Goal: Task Accomplishment & Management: Manage account settings

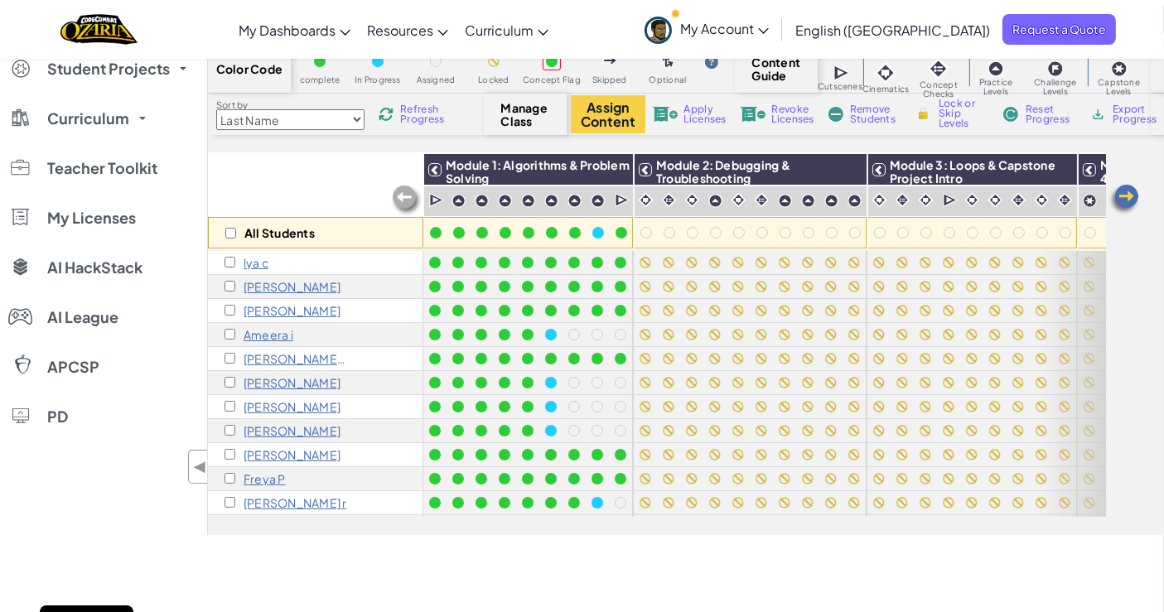
click at [128, 76] on span "Student Projects" at bounding box center [108, 68] width 123 height 15
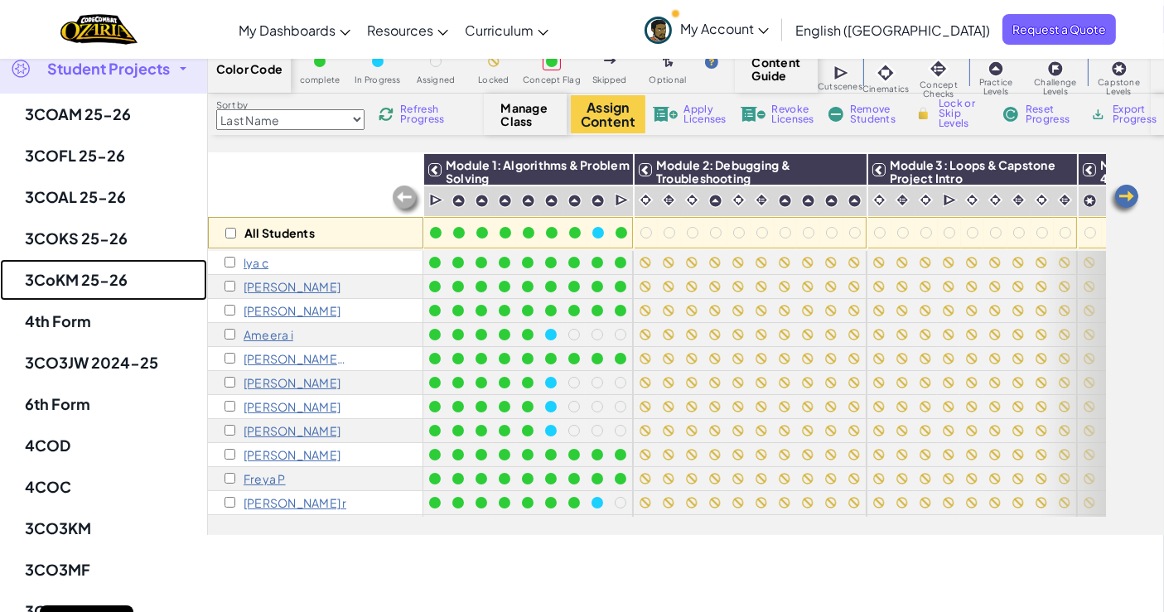
click at [84, 266] on link "3CoKM 25-26" at bounding box center [103, 279] width 207 height 41
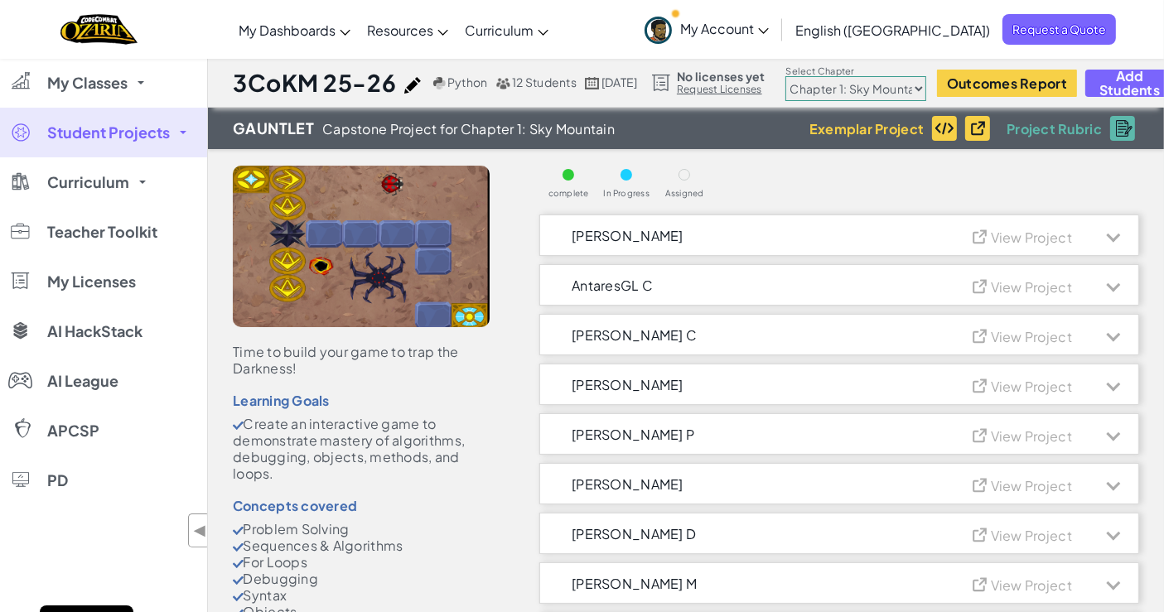
click at [94, 77] on span "My Classes" at bounding box center [87, 82] width 80 height 15
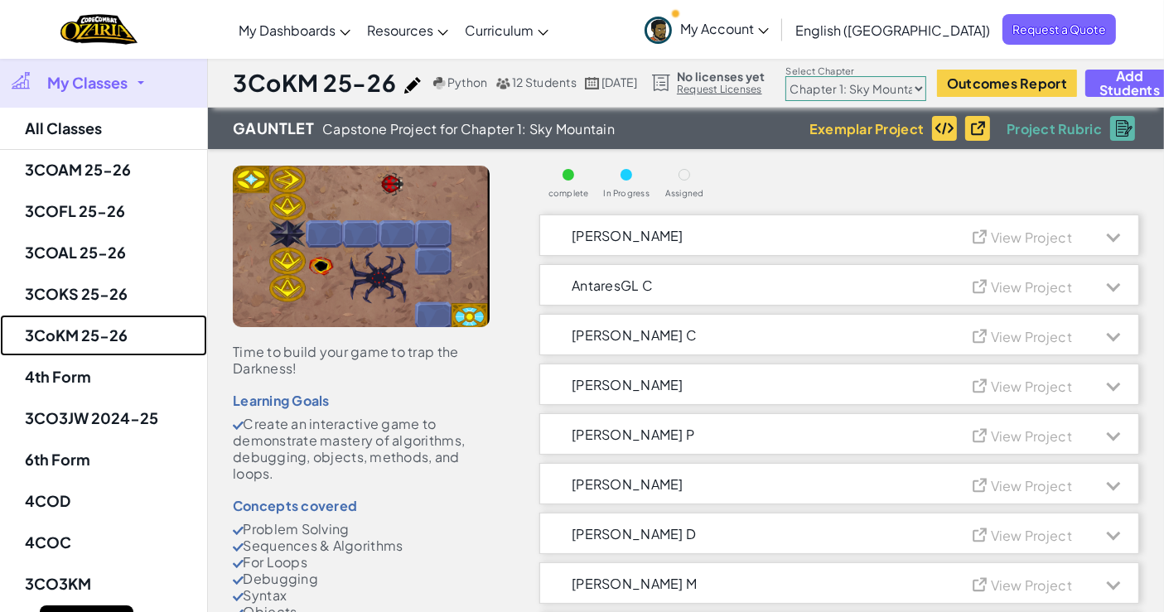
click at [76, 329] on link "3CoKM 25-26" at bounding box center [103, 335] width 207 height 41
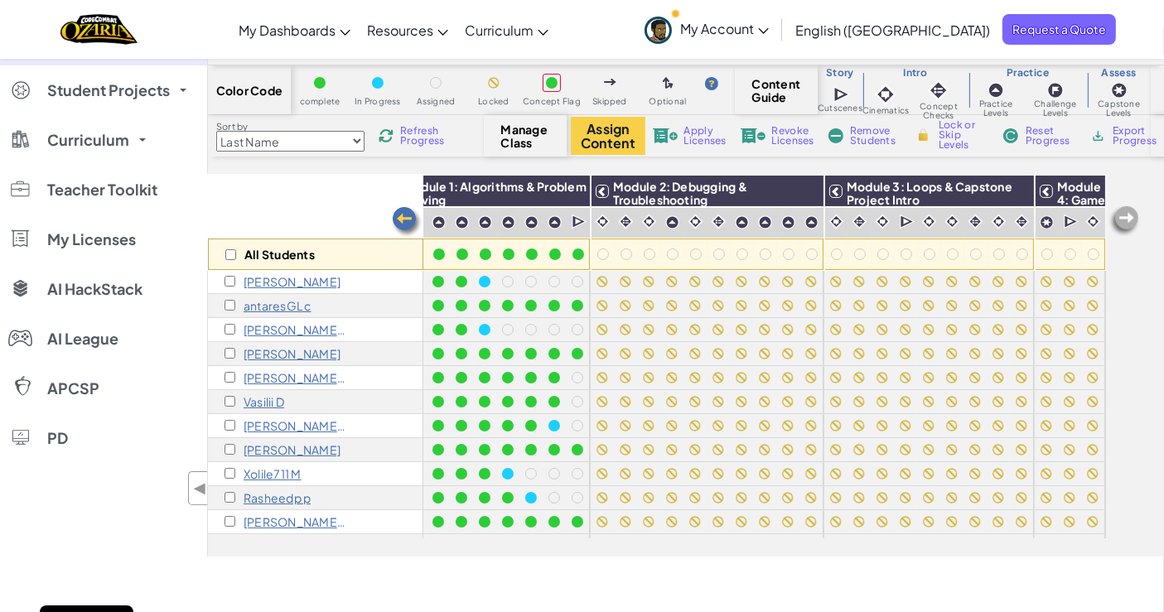
scroll to position [2, 0]
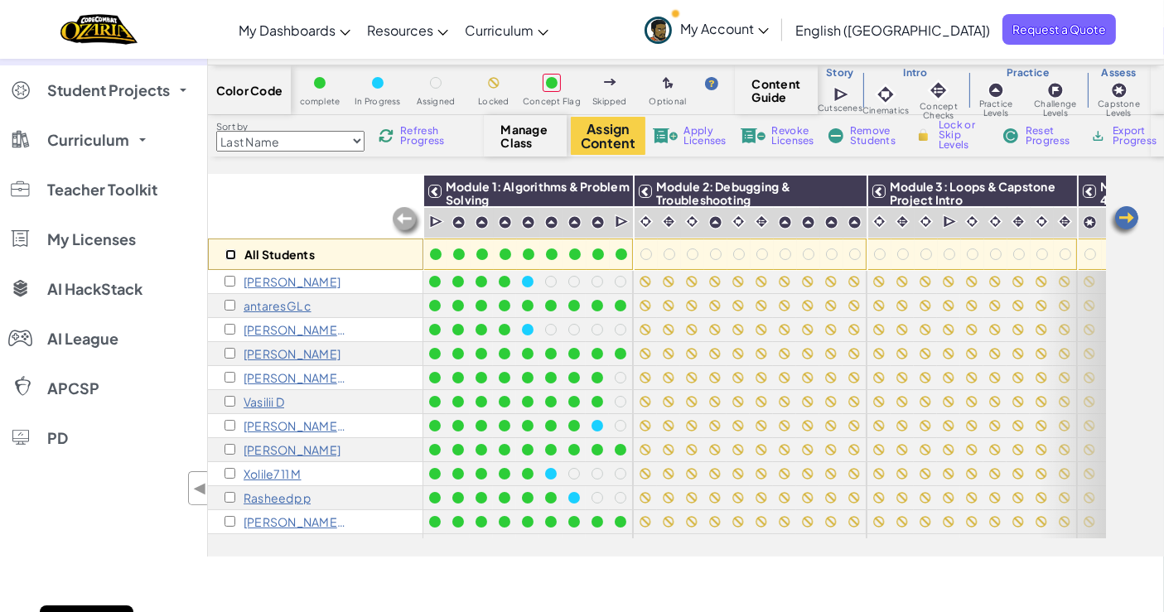
click at [230, 250] on input "checkbox" at bounding box center [230, 254] width 11 height 11
checkbox input "true"
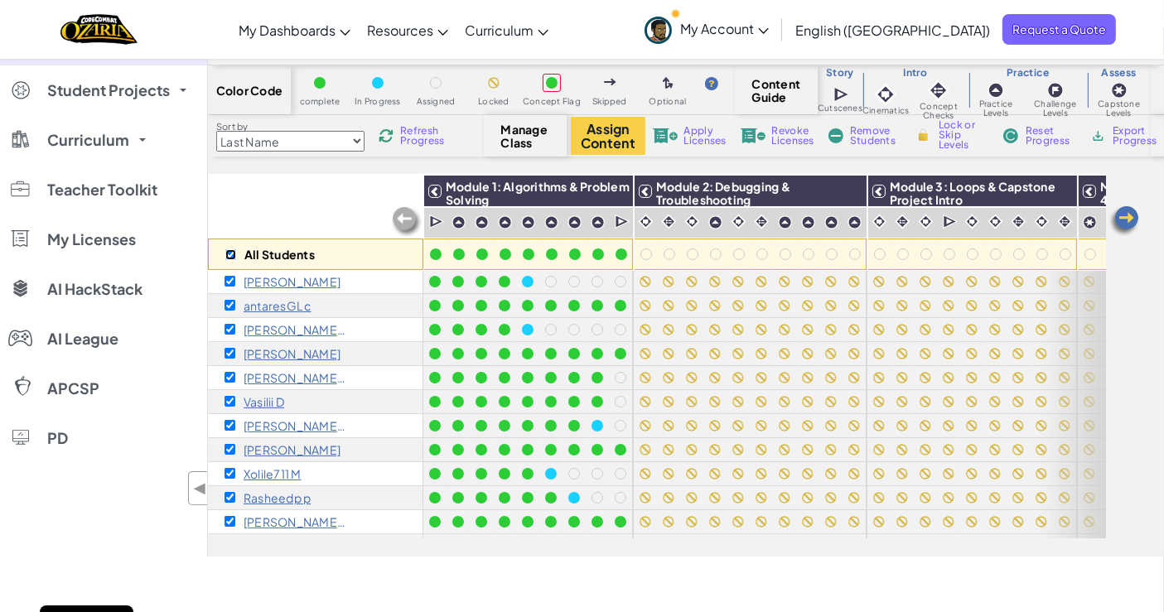
checkbox input "true"
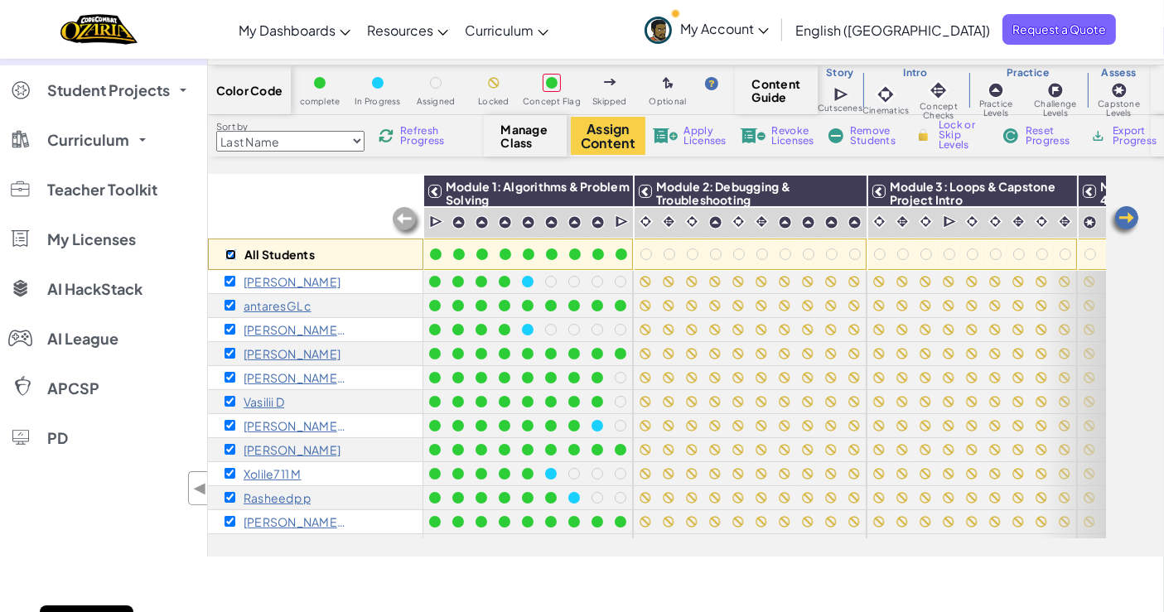
checkbox input "true"
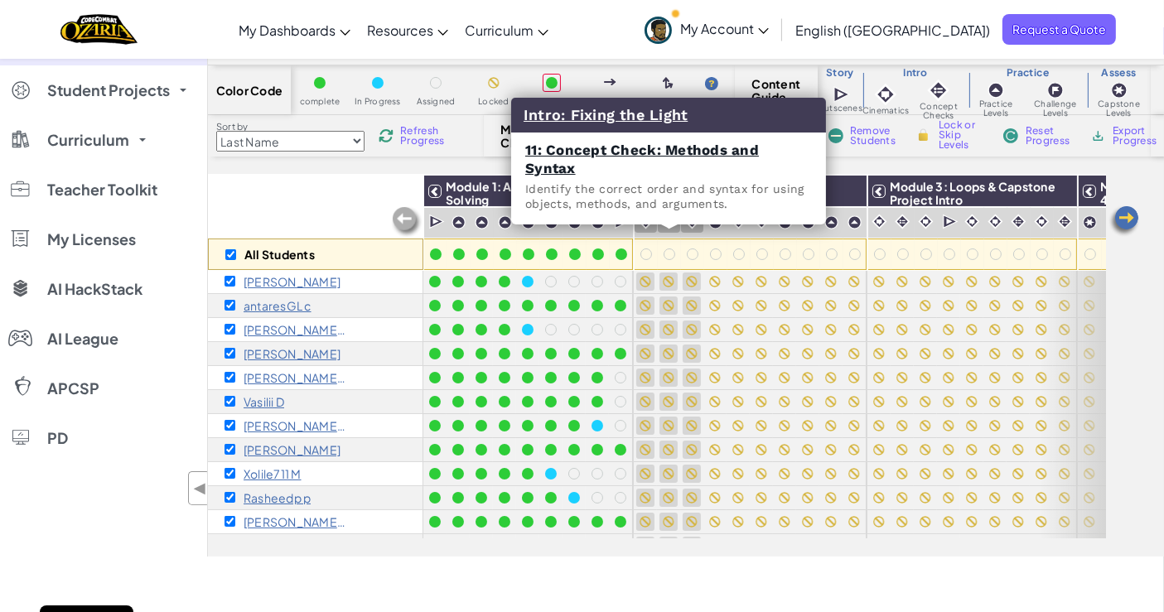
click at [666, 221] on img at bounding box center [669, 222] width 16 height 16
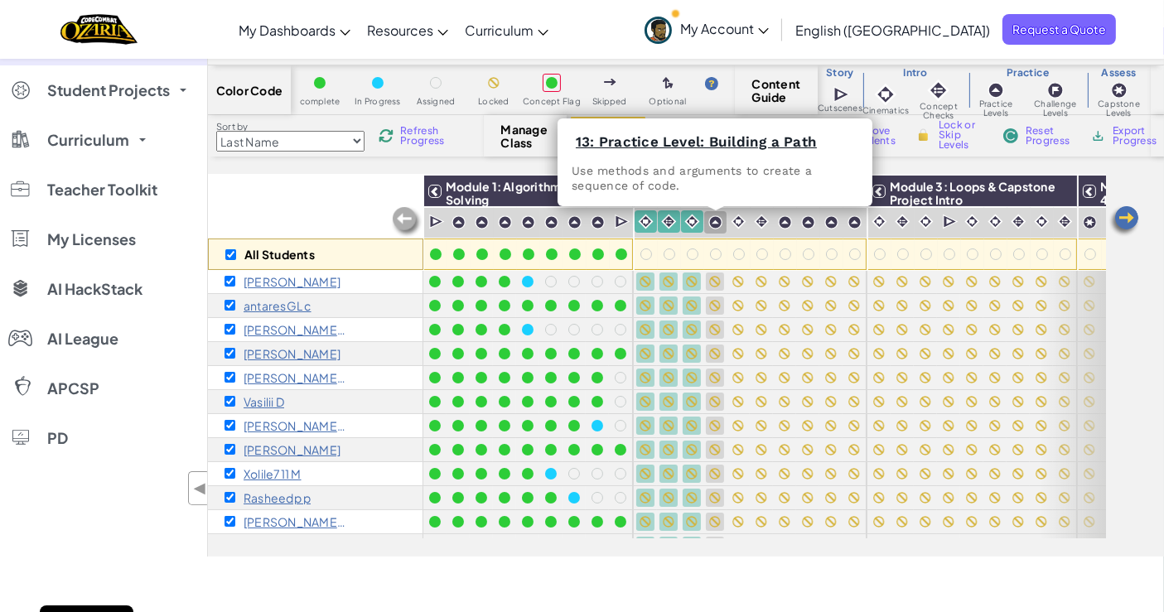
click at [714, 226] on img at bounding box center [715, 222] width 14 height 14
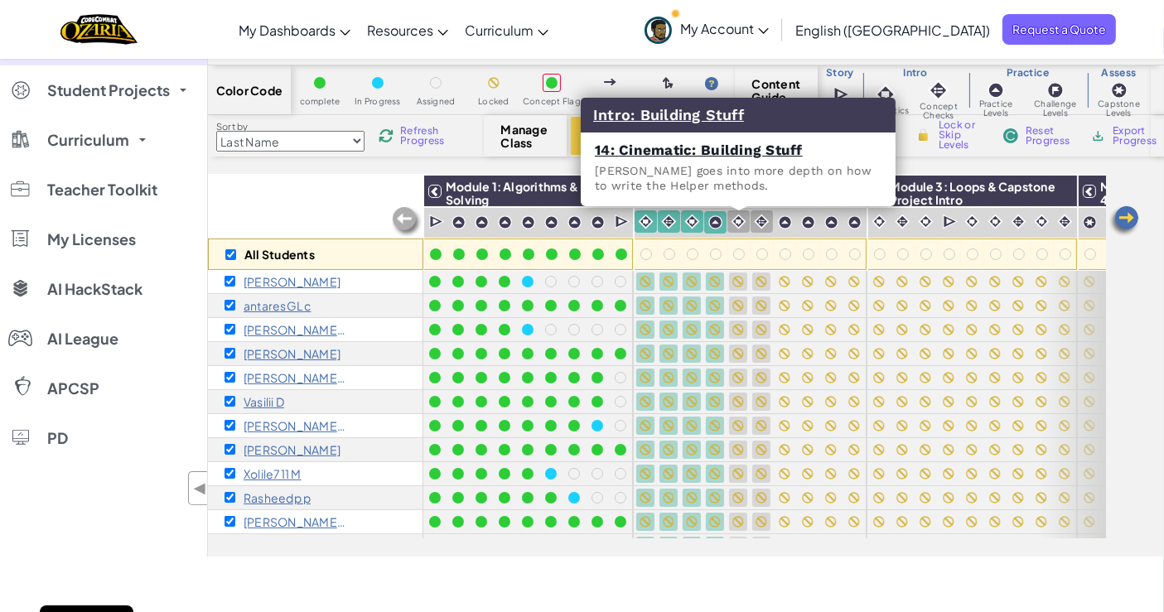
click at [743, 225] on img at bounding box center [739, 222] width 16 height 16
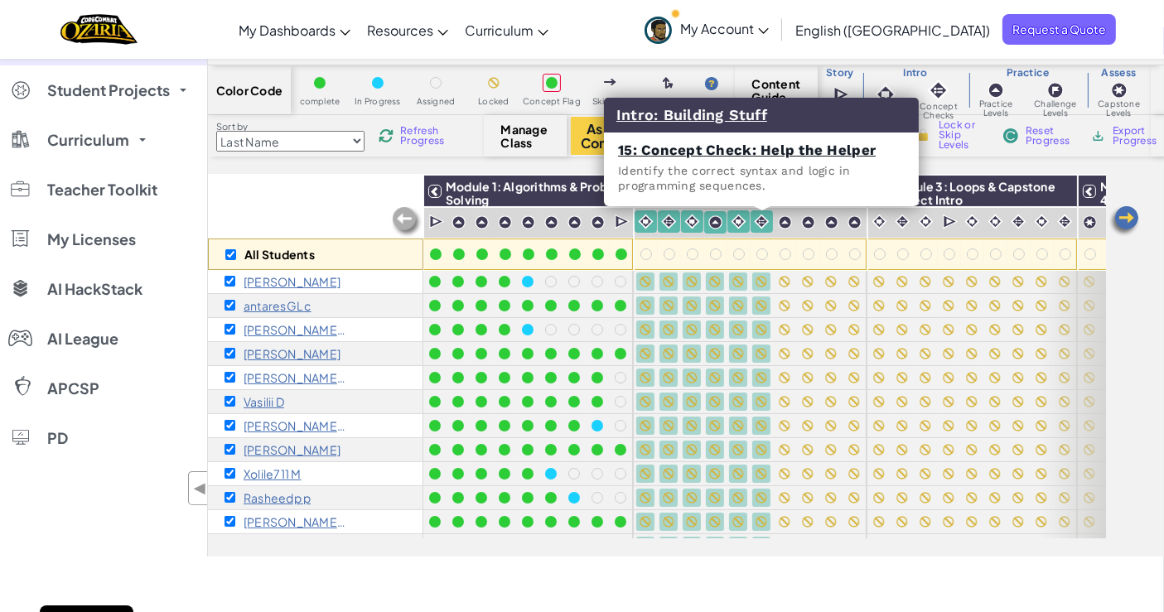
click at [774, 225] on div at bounding box center [785, 222] width 22 height 22
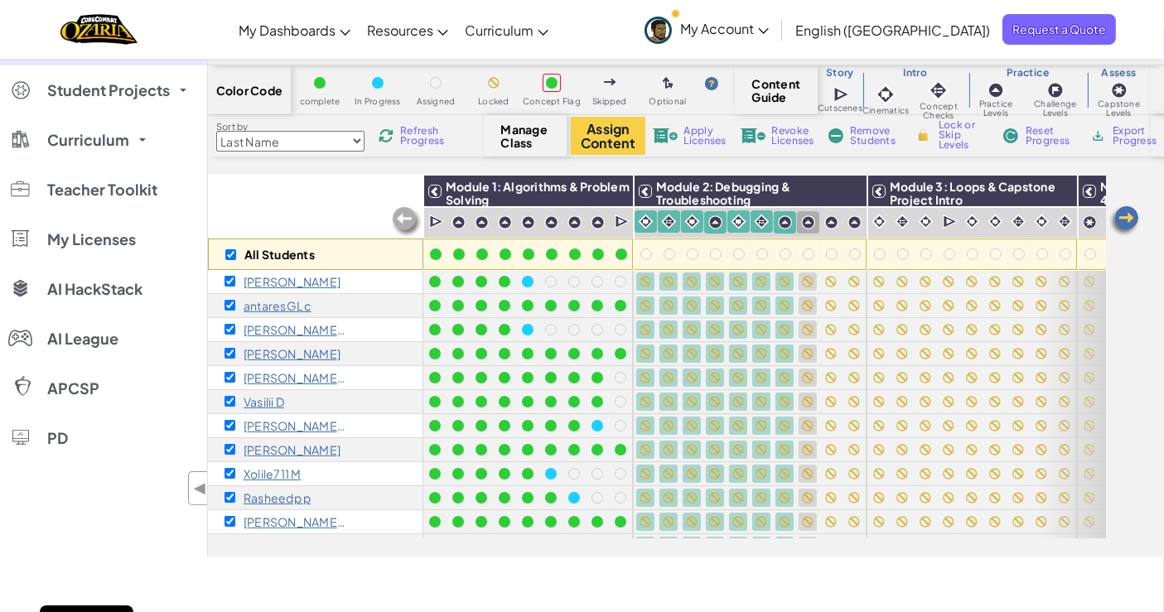
click at [799, 230] on div at bounding box center [808, 222] width 22 height 22
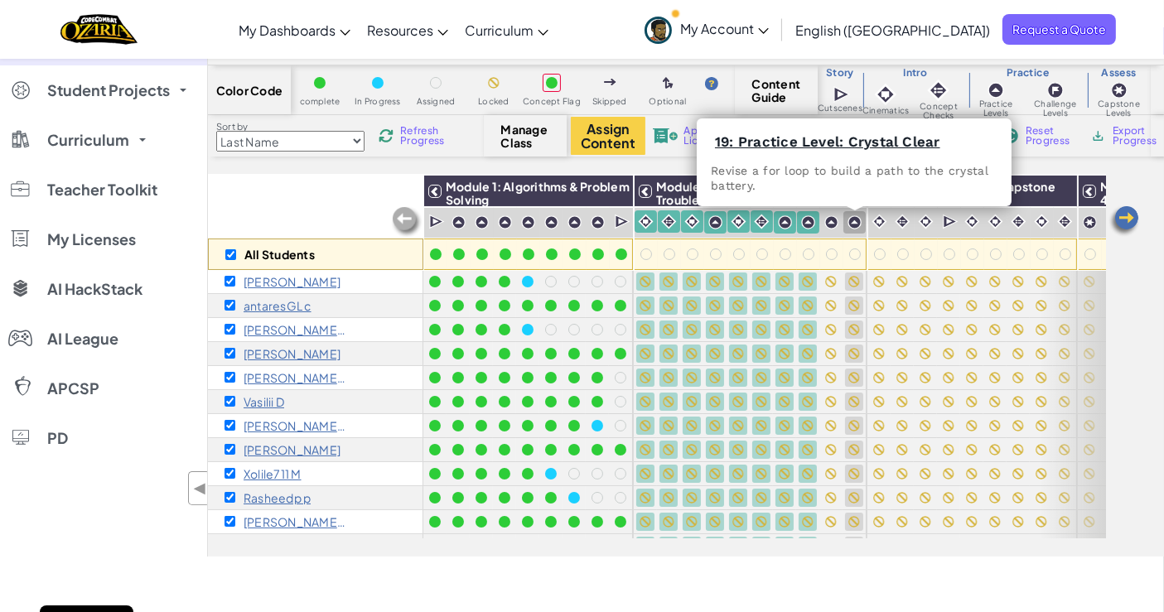
click at [847, 222] on img at bounding box center [854, 222] width 14 height 14
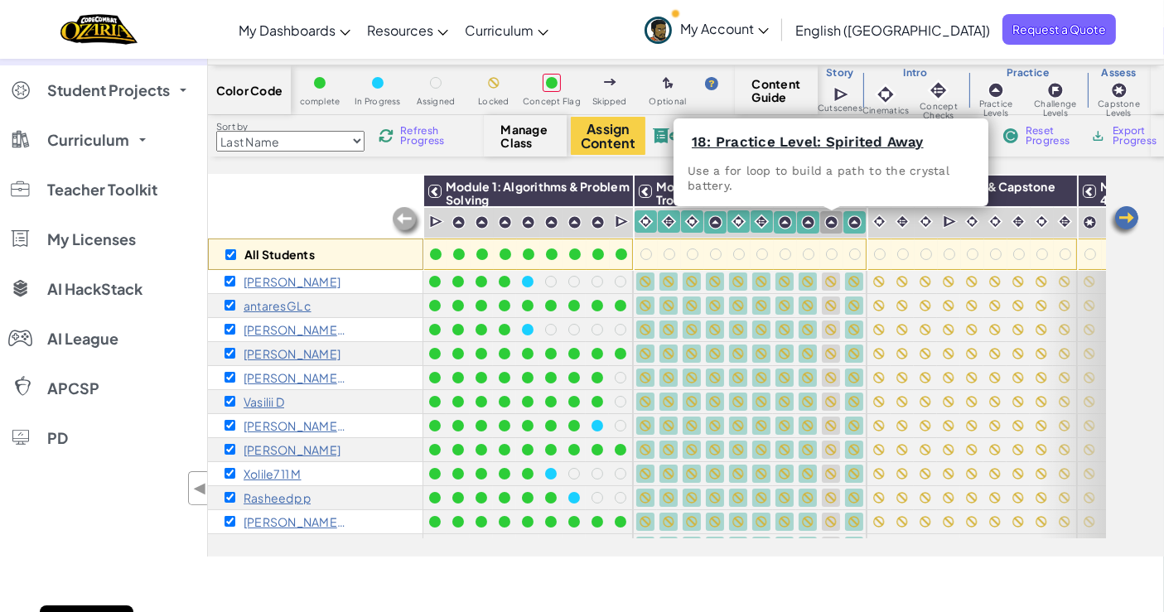
click at [828, 221] on img at bounding box center [831, 222] width 14 height 14
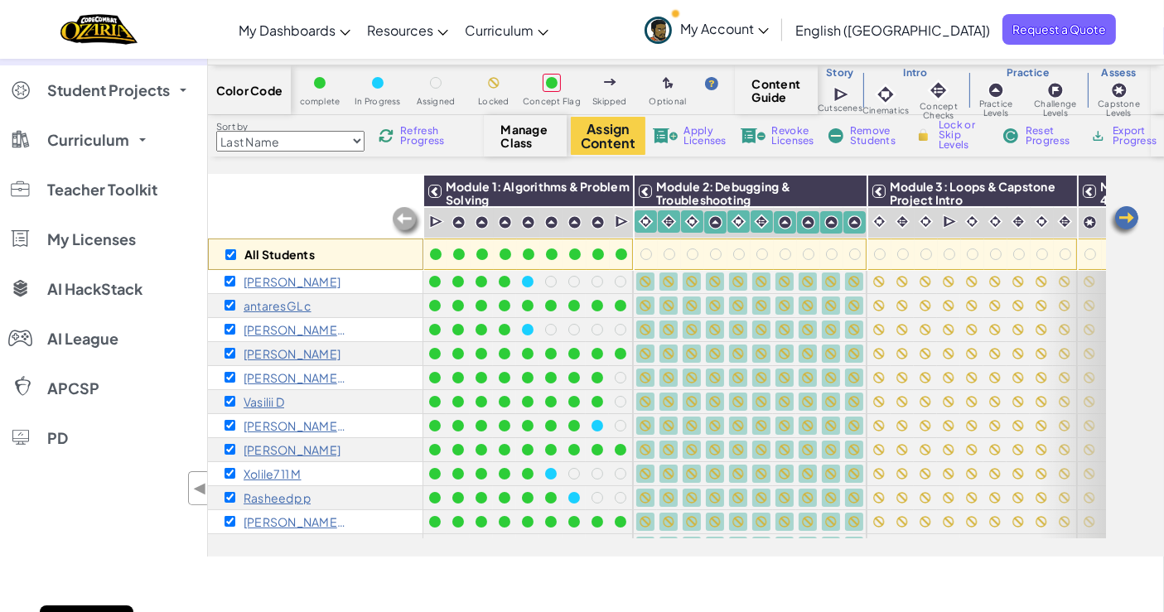
click at [958, 130] on span "Lock or Skip Levels" at bounding box center [962, 135] width 49 height 30
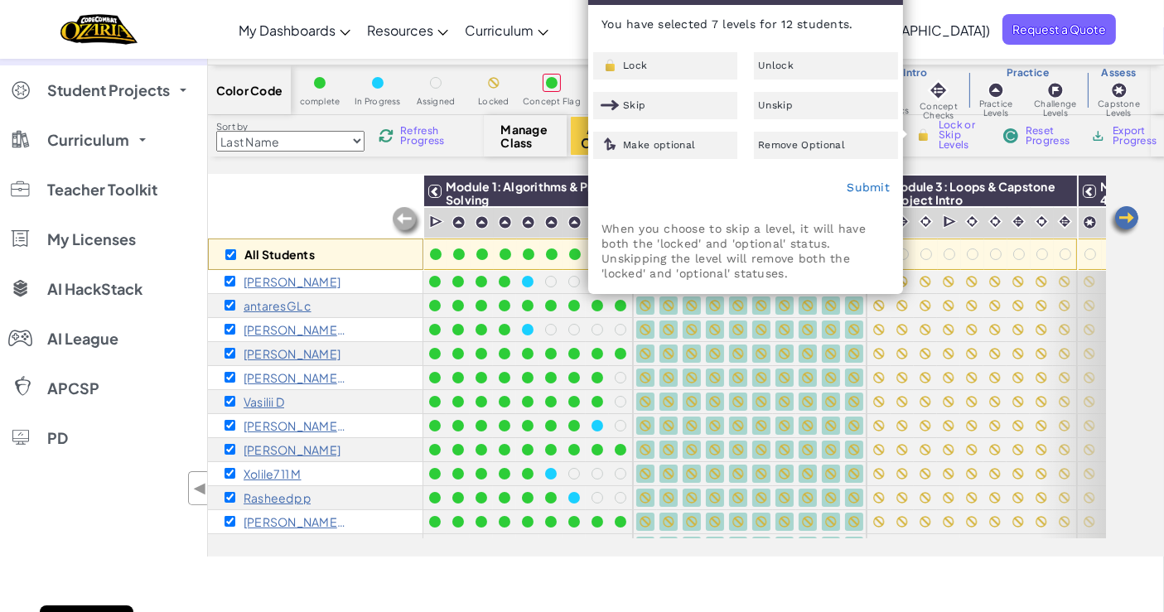
click at [774, 67] on span "Unlock" at bounding box center [776, 65] width 36 height 10
click at [862, 186] on link "Submit" at bounding box center [867, 187] width 43 height 13
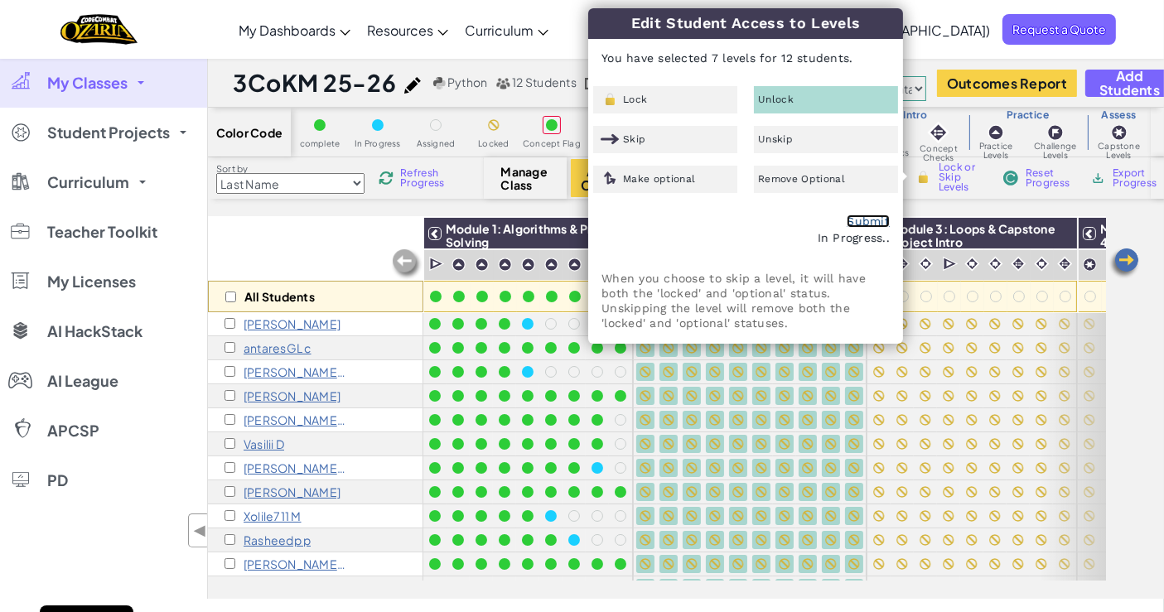
checkbox input "false"
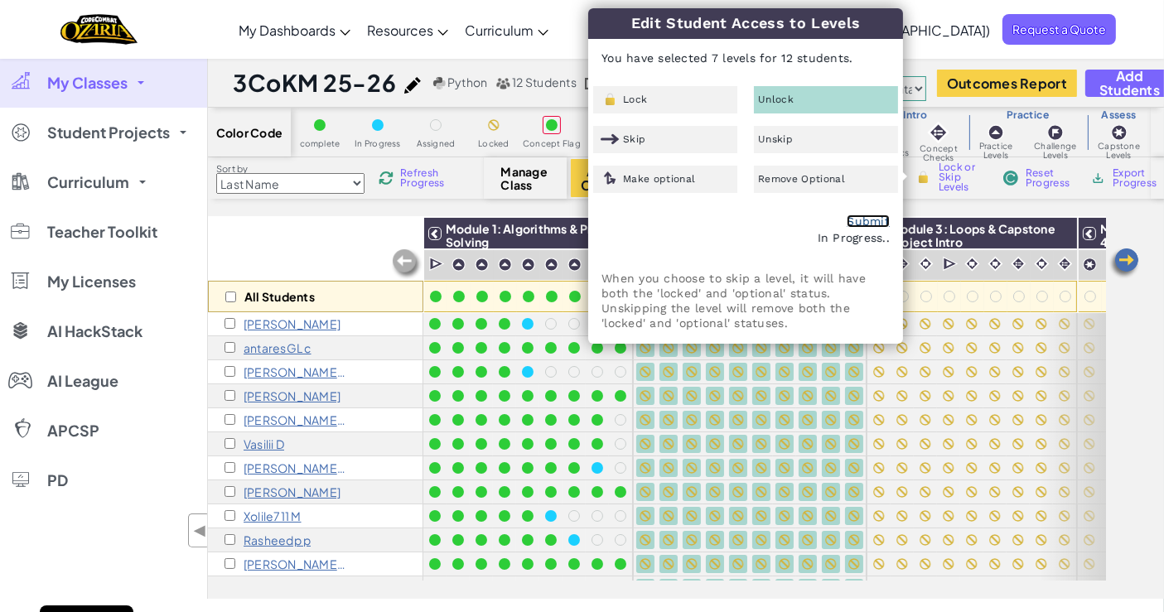
checkbox input "false"
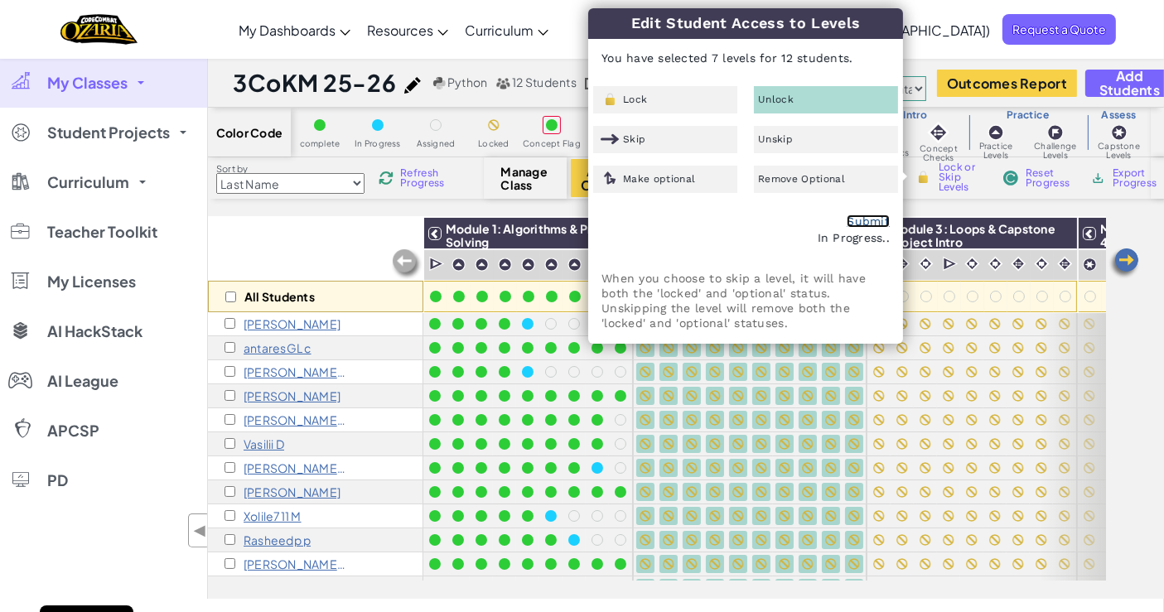
checkbox input "false"
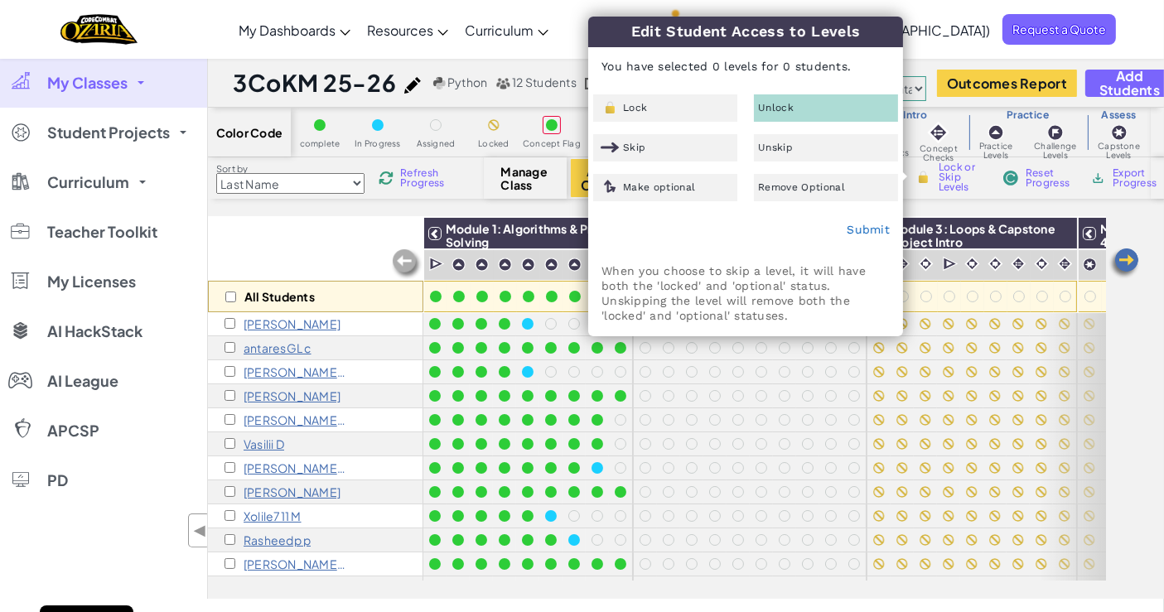
click at [1152, 362] on div "All Students Module 1: Algorithms & Problem Solving Module 2: Debugging & Troub…" at bounding box center [686, 408] width 956 height 382
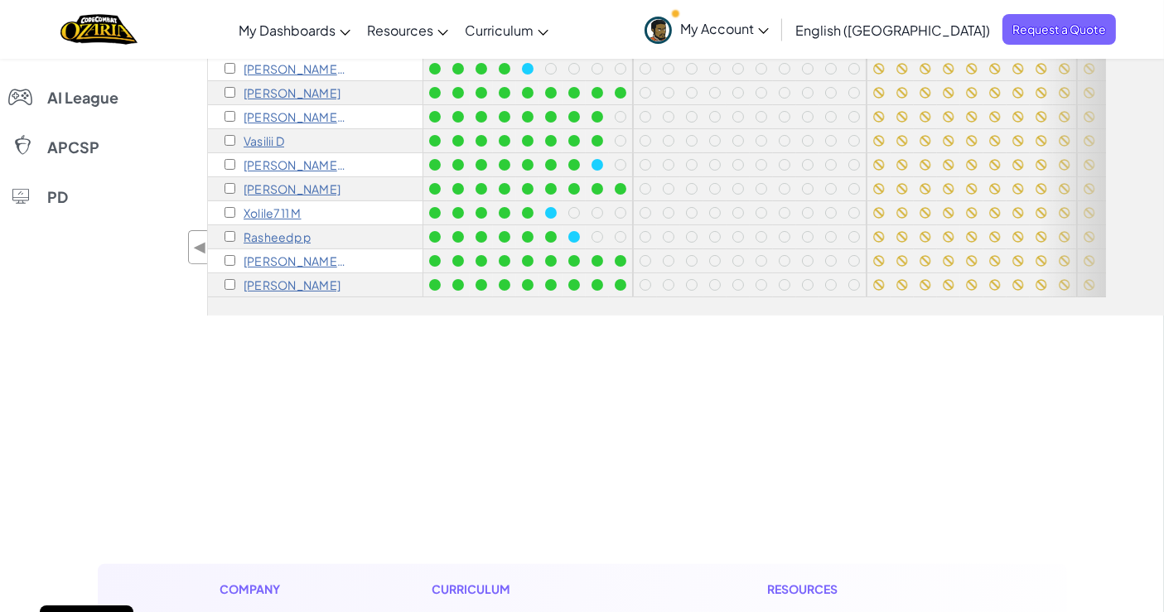
scroll to position [282, 0]
click at [272, 178] on div "[PERSON_NAME]" at bounding box center [315, 190] width 215 height 24
click at [272, 183] on p "[PERSON_NAME]" at bounding box center [292, 189] width 97 height 13
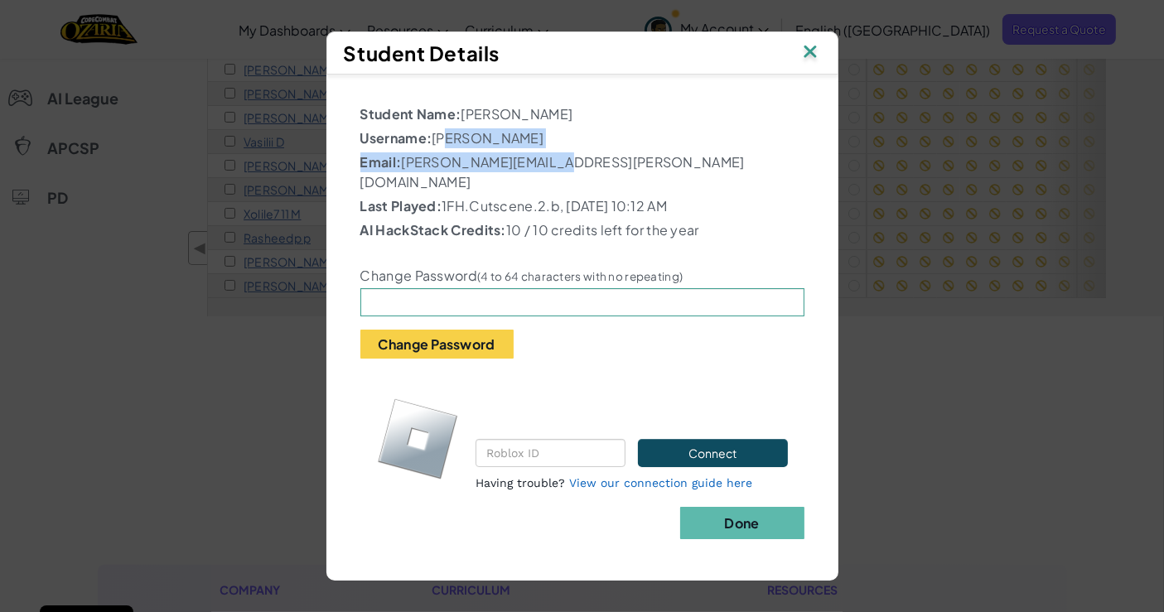
drag, startPoint x: 442, startPoint y: 143, endPoint x: 547, endPoint y: 149, distance: 104.5
click at [547, 149] on div "Student Name: Aidan M Username: Aidan Menzies Email: a.menzies@fettes.com Last …" at bounding box center [582, 305] width 444 height 403
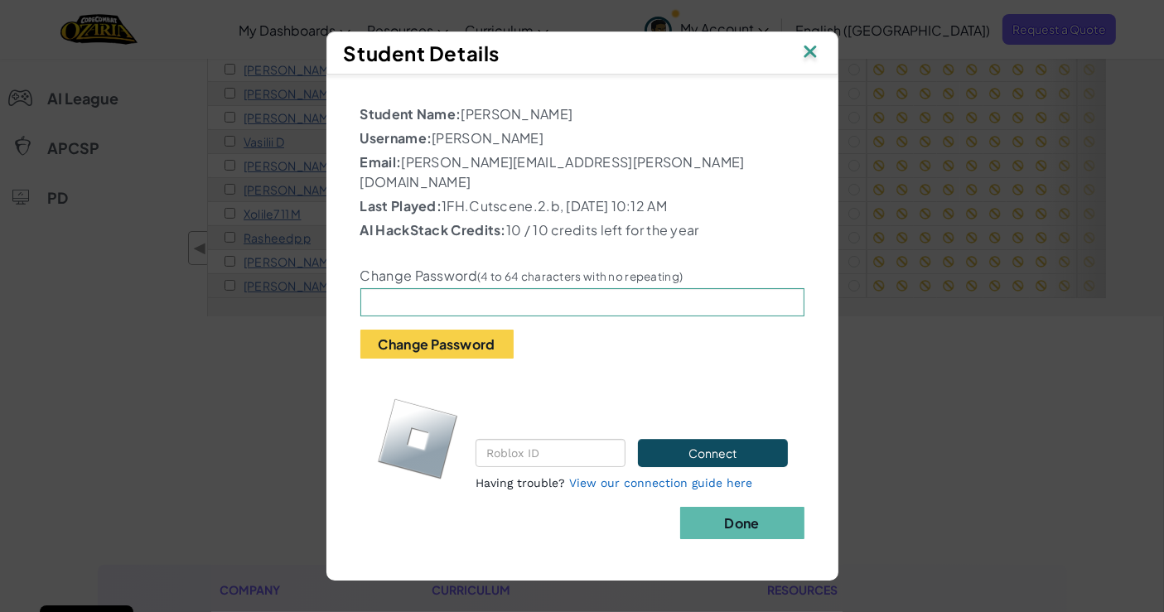
click at [501, 196] on p "Last Played: 1FH.Cutscene.2.b, Tuesday, September 9, 2025 10:12 AM" at bounding box center [582, 206] width 444 height 20
drag, startPoint x: 440, startPoint y: 140, endPoint x: 551, endPoint y: 139, distance: 111.0
click at [551, 139] on p "Username: Aidan Menzies" at bounding box center [582, 138] width 444 height 20
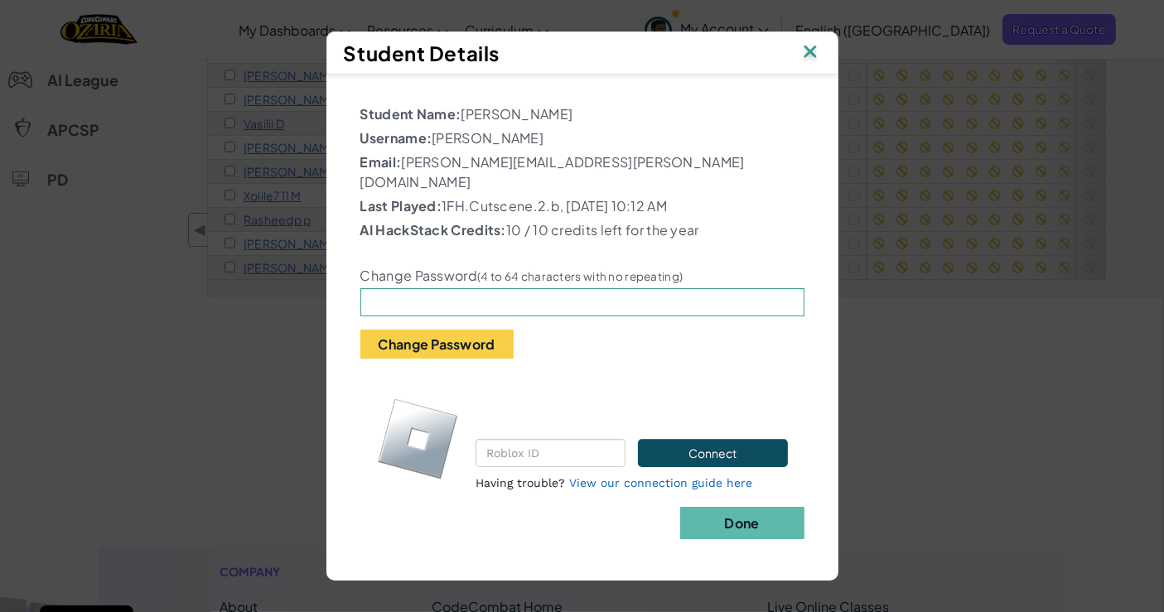
scroll to position [302, 0]
click at [807, 51] on img at bounding box center [810, 53] width 22 height 25
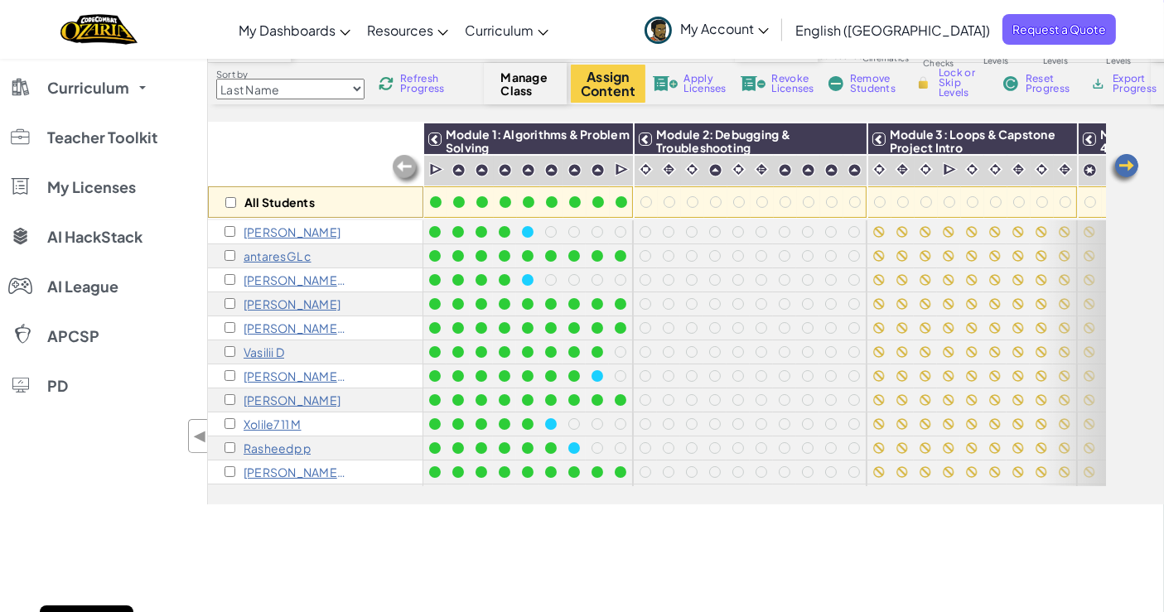
scroll to position [89, 0]
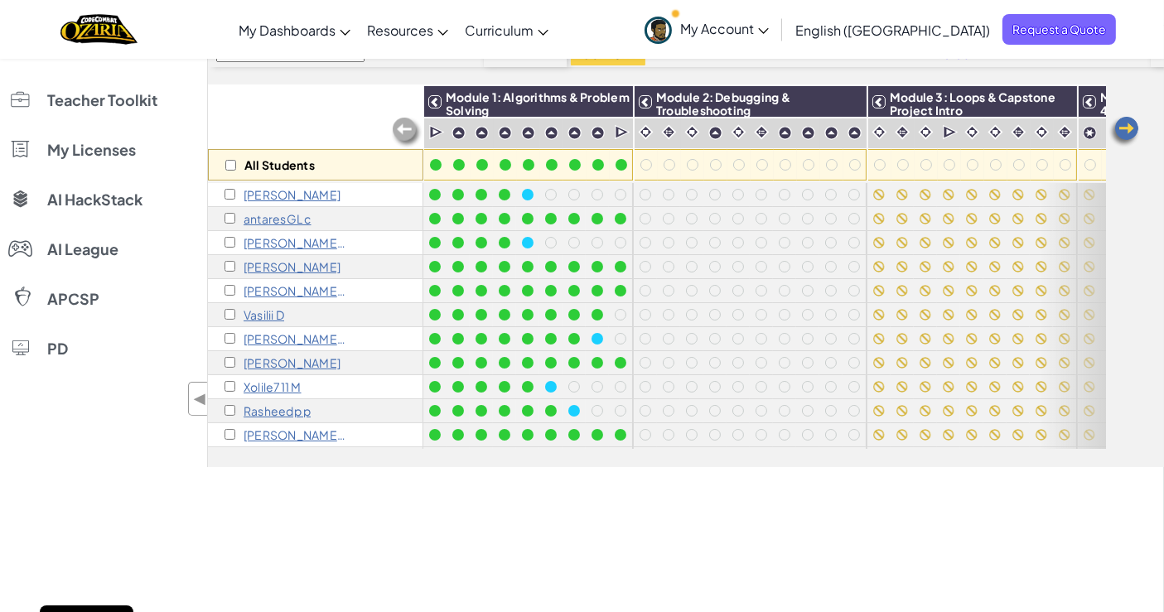
scroll to position [35, 0]
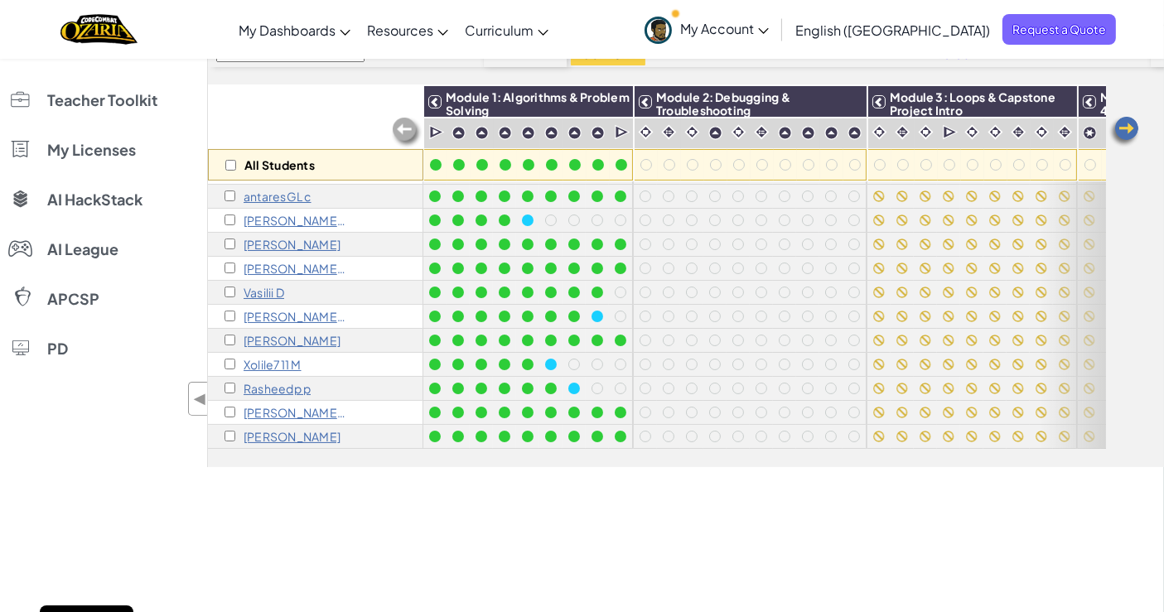
click at [298, 406] on p "[PERSON_NAME] P" at bounding box center [296, 412] width 104 height 13
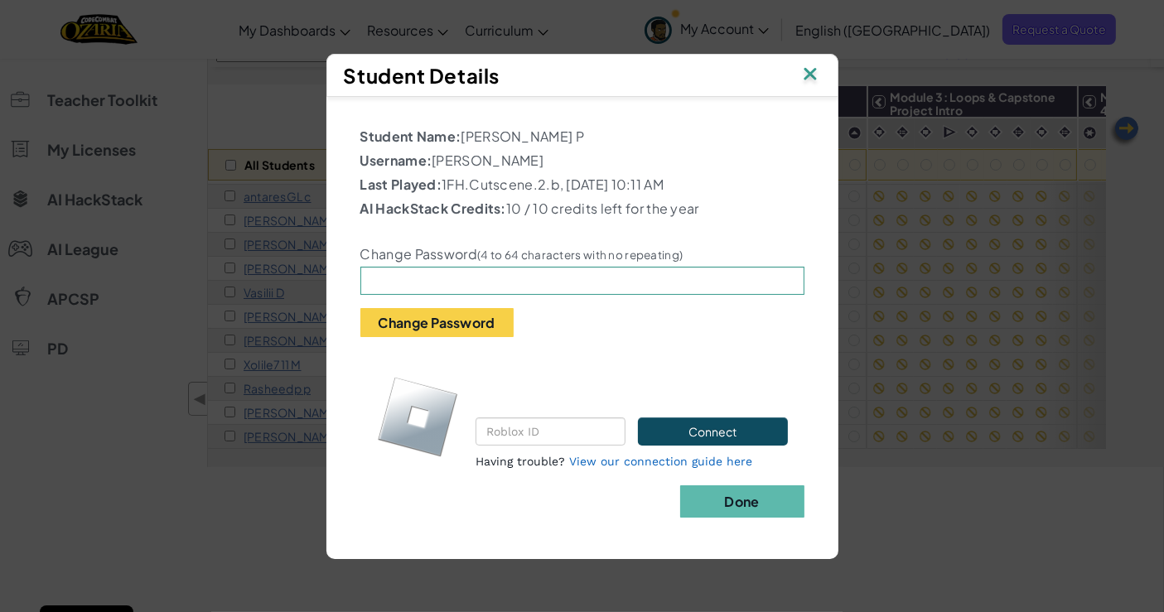
drag, startPoint x: 435, startPoint y: 150, endPoint x: 521, endPoint y: 150, distance: 86.1
click at [521, 151] on p "Username: Iris patersonP" at bounding box center [582, 161] width 444 height 20
click at [434, 152] on p "Username: Iris patersonP" at bounding box center [582, 161] width 444 height 20
click at [454, 153] on p "Username: Iris patersonP" at bounding box center [582, 161] width 444 height 20
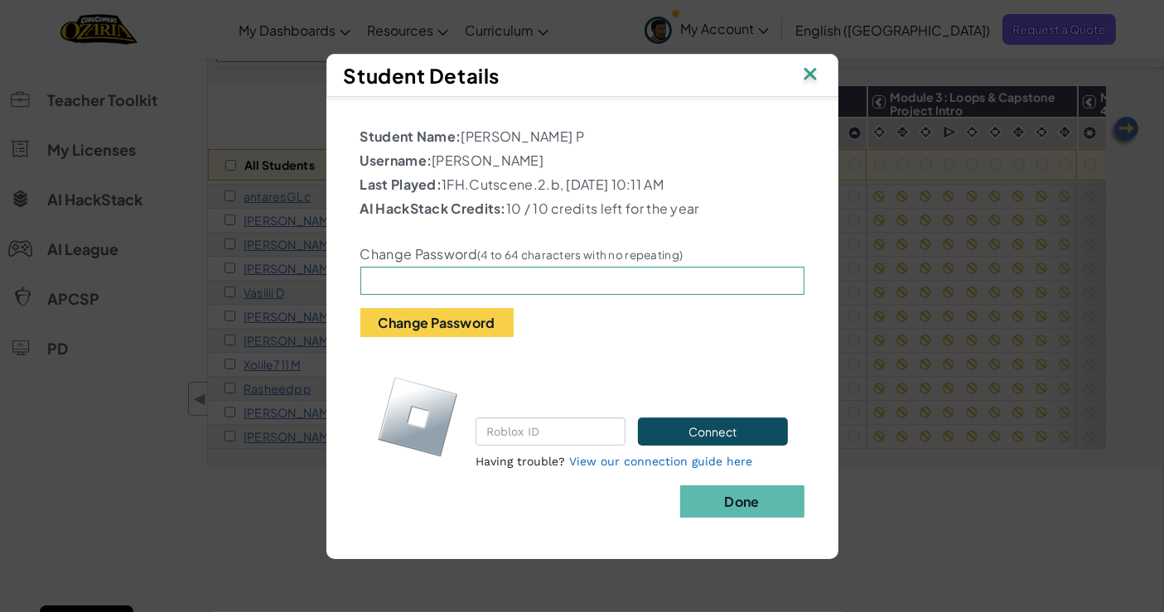
click at [520, 151] on p "Username: Iris patersonP" at bounding box center [582, 161] width 444 height 20
click at [820, 65] on img at bounding box center [810, 75] width 22 height 25
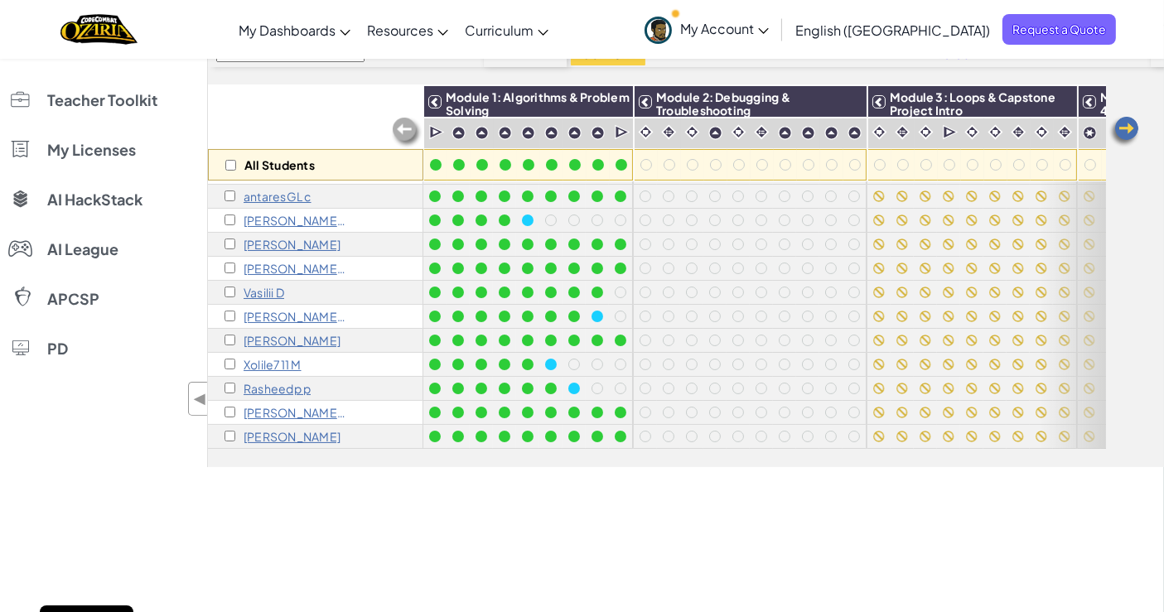
click at [300, 407] on div "[PERSON_NAME] P" at bounding box center [315, 413] width 215 height 24
click at [300, 406] on p "[PERSON_NAME] P" at bounding box center [296, 412] width 104 height 13
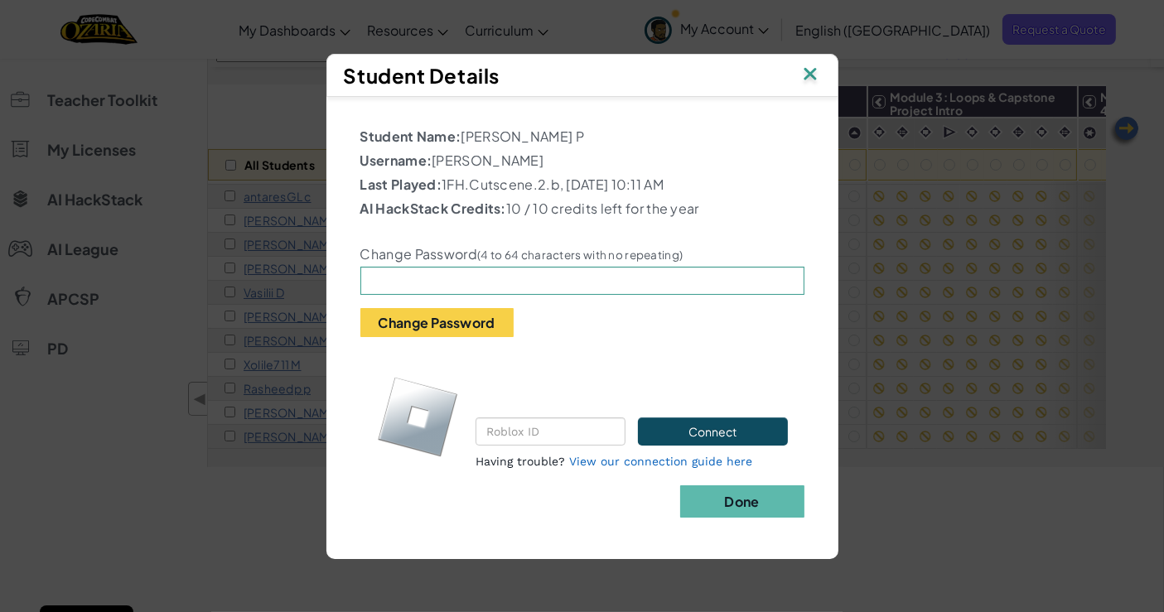
click at [813, 63] on img at bounding box center [810, 75] width 22 height 25
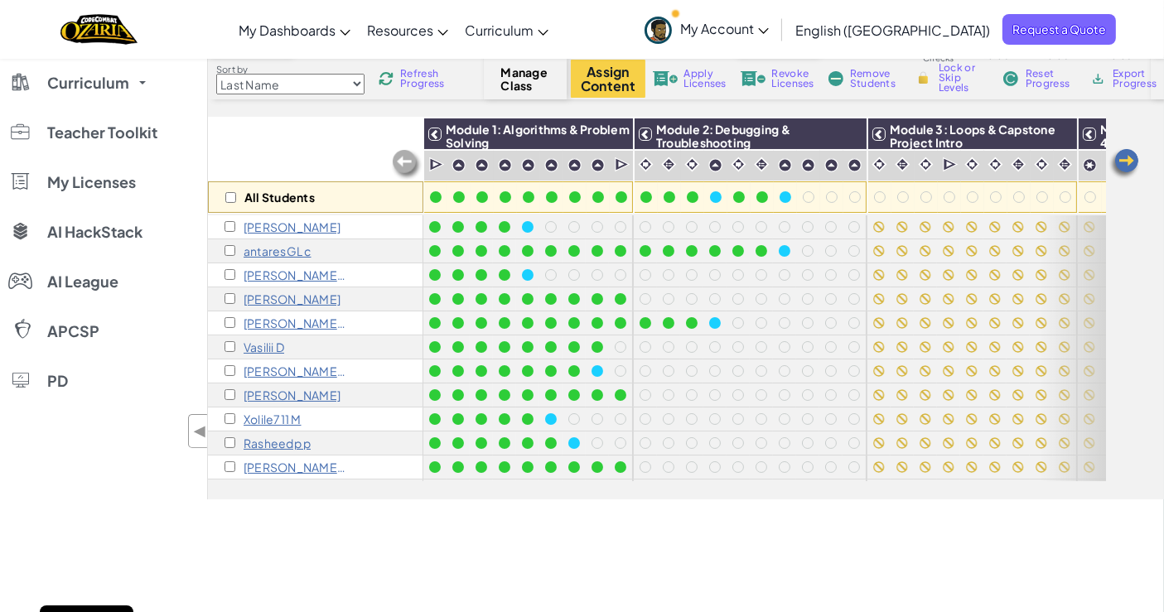
scroll to position [35, 0]
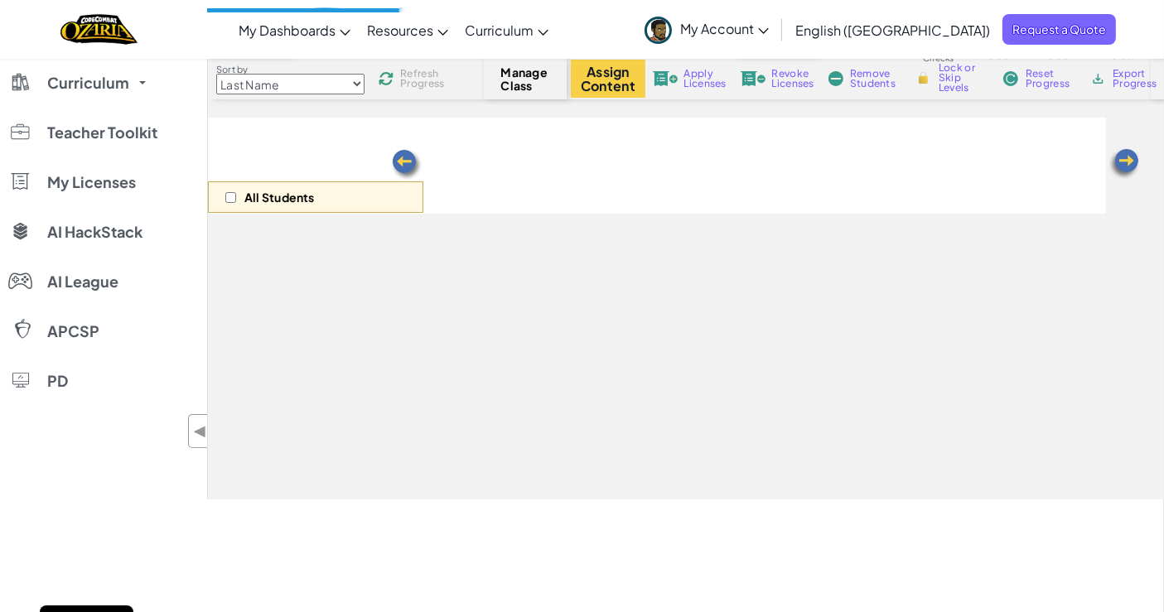
scroll to position [99, 0]
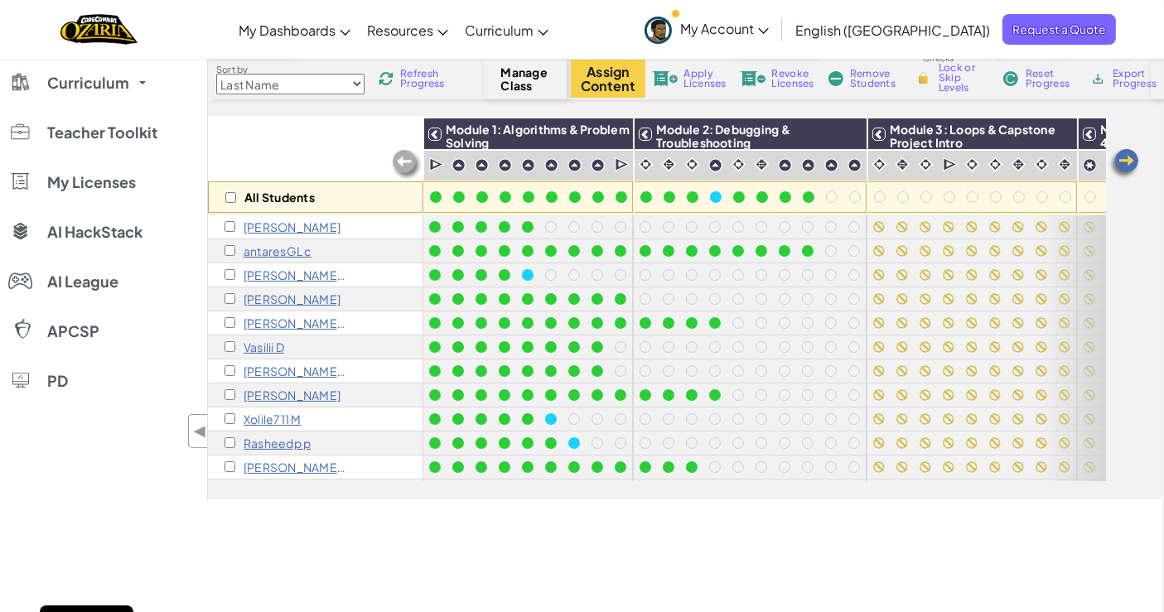
drag, startPoint x: 146, startPoint y: 467, endPoint x: 312, endPoint y: 557, distance: 189.0
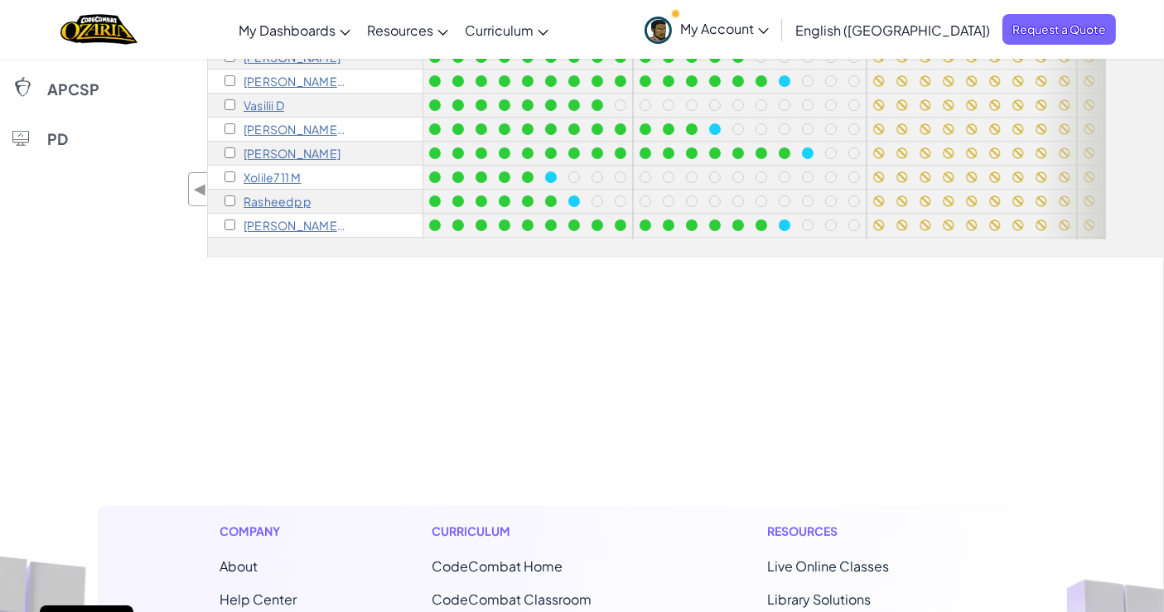
scroll to position [340, 0]
click at [274, 96] on div "Vasilii D" at bounding box center [315, 107] width 215 height 24
click at [274, 102] on p "Vasilii D" at bounding box center [264, 106] width 41 height 13
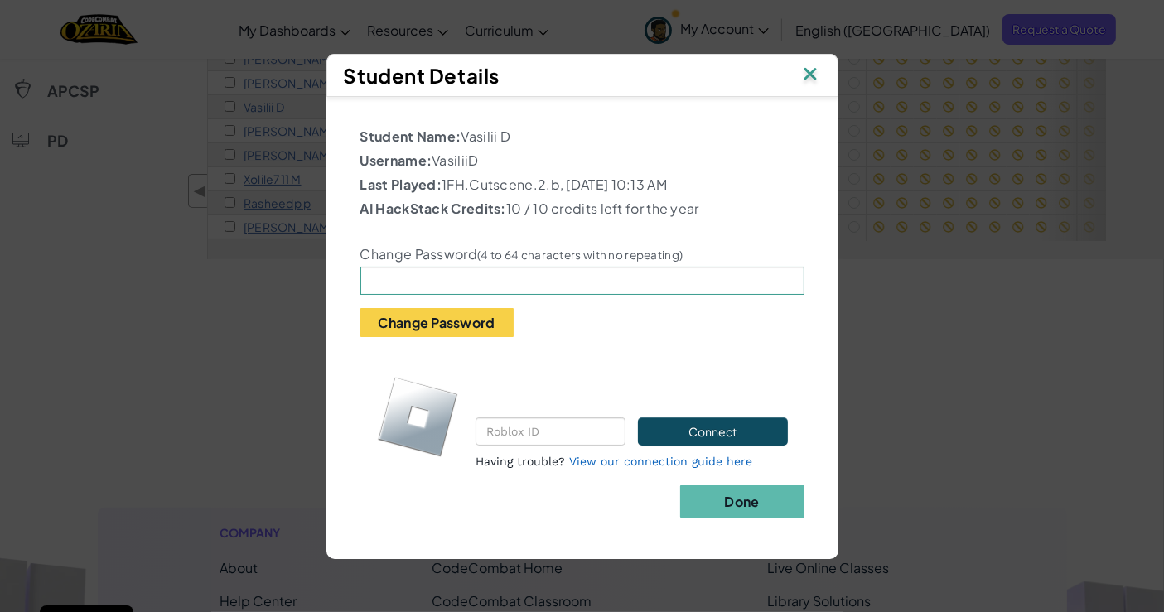
click at [460, 263] on label "Change Password (4 to 64 characters with no repeating)" at bounding box center [521, 254] width 323 height 17
click at [428, 285] on input "text" at bounding box center [582, 281] width 444 height 28
click at [808, 63] on img at bounding box center [810, 75] width 22 height 25
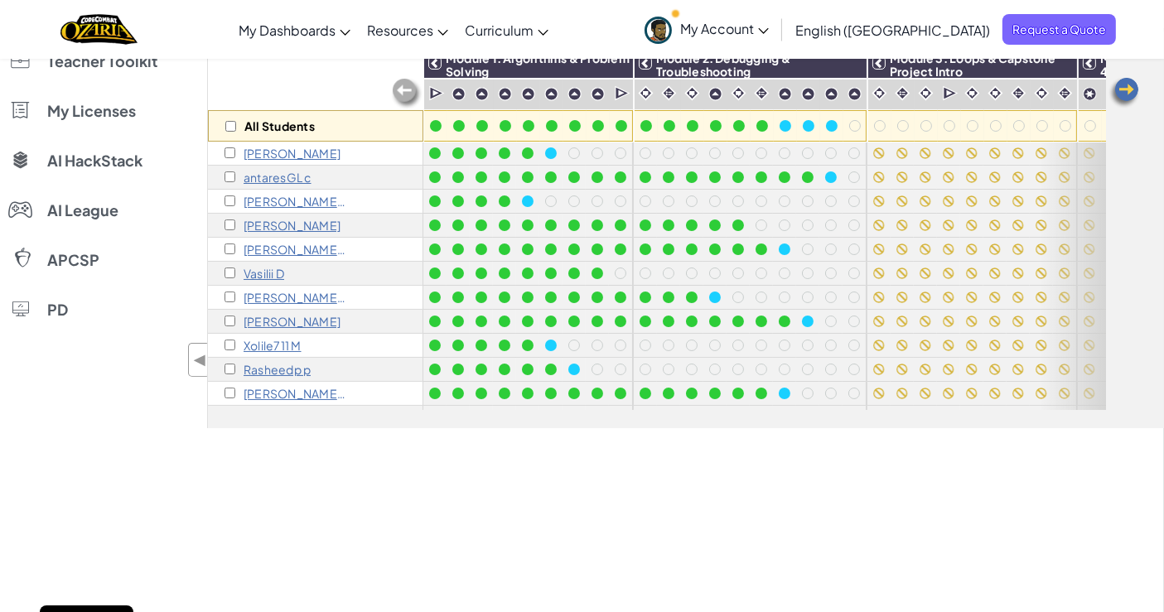
scroll to position [3, 0]
click at [305, 200] on p "[PERSON_NAME] C" at bounding box center [296, 200] width 104 height 13
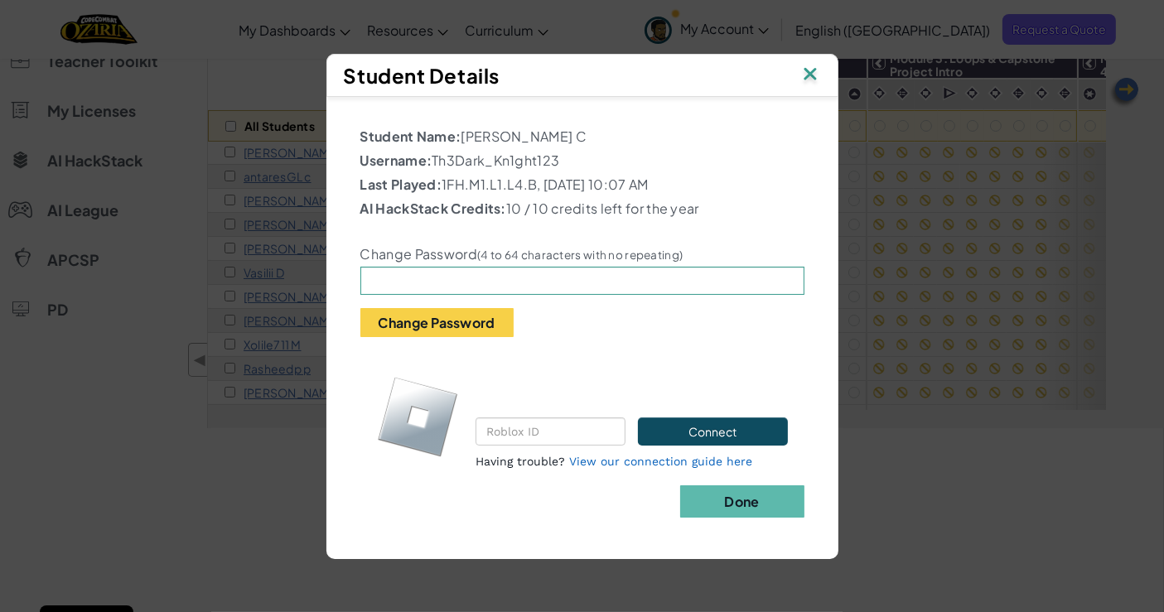
drag, startPoint x: 437, startPoint y: 162, endPoint x: 564, endPoint y: 161, distance: 126.7
click at [564, 161] on p "Username: Th3Dark_Kn1ght123" at bounding box center [582, 161] width 444 height 20
drag, startPoint x: 564, startPoint y: 161, endPoint x: 441, endPoint y: 137, distance: 125.7
drag, startPoint x: 441, startPoint y: 137, endPoint x: 813, endPoint y: 161, distance: 373.5
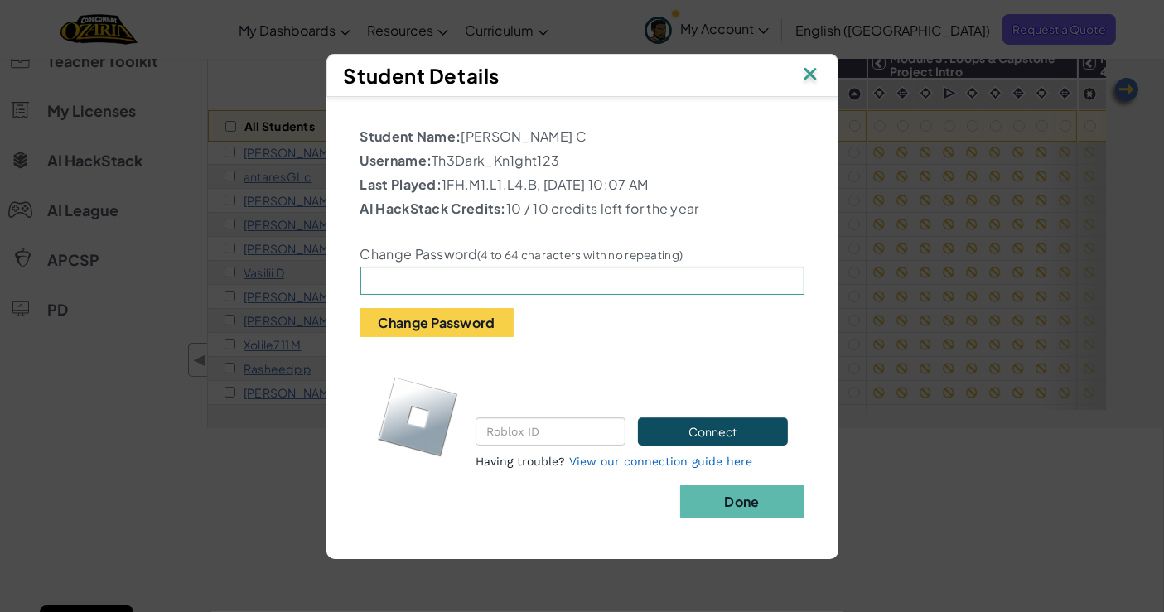
click at [813, 161] on div "Student Name: Arham Chisty C Username: Th3Dark_Kn1ght123 Last Played: 1FH.M1.L1…" at bounding box center [582, 319] width 495 height 429
drag, startPoint x: 433, startPoint y: 155, endPoint x: 561, endPoint y: 152, distance: 127.6
click at [561, 152] on p "Username: Th3Dark_Kn1ght123" at bounding box center [582, 161] width 444 height 20
drag, startPoint x: 561, startPoint y: 152, endPoint x: 511, endPoint y: 203, distance: 71.5
click at [511, 203] on p "AI HackStack Credits: 10 / 10 credits left for the year" at bounding box center [582, 209] width 444 height 20
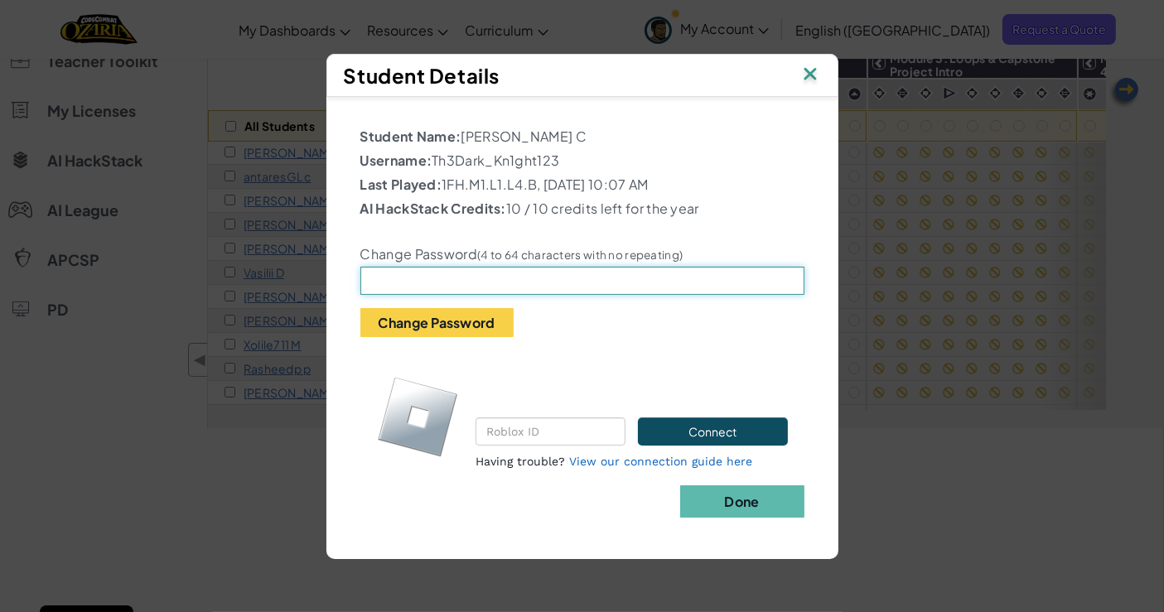
click at [474, 281] on input "text" at bounding box center [582, 281] width 444 height 28
type input "Edinbrugh"
click at [486, 318] on button "Change Password" at bounding box center [436, 322] width 153 height 29
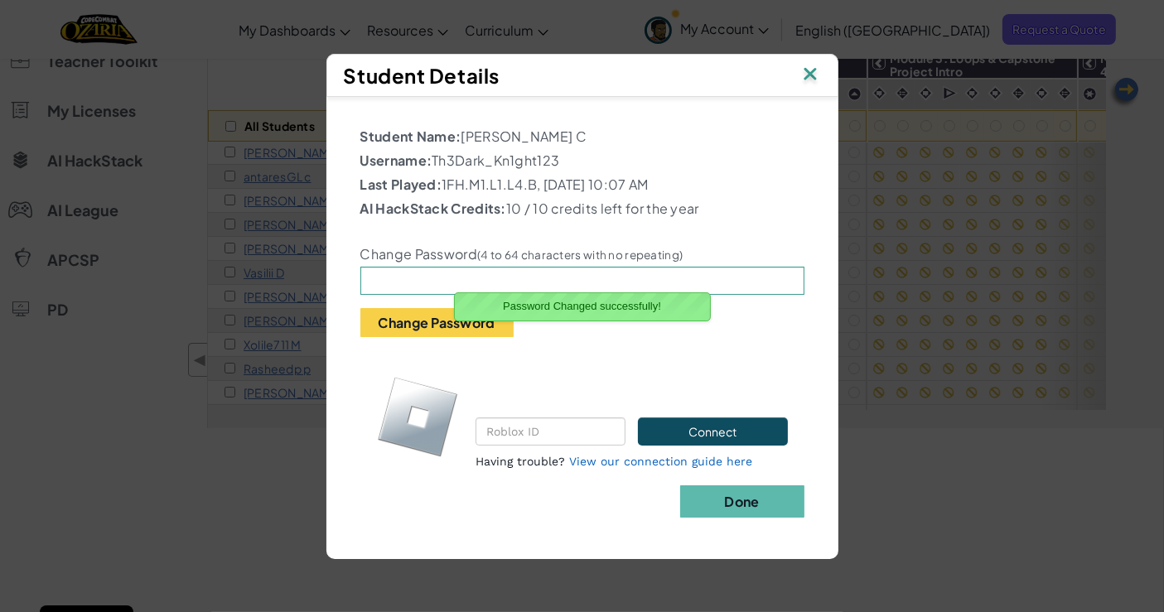
click at [813, 71] on img at bounding box center [810, 75] width 22 height 25
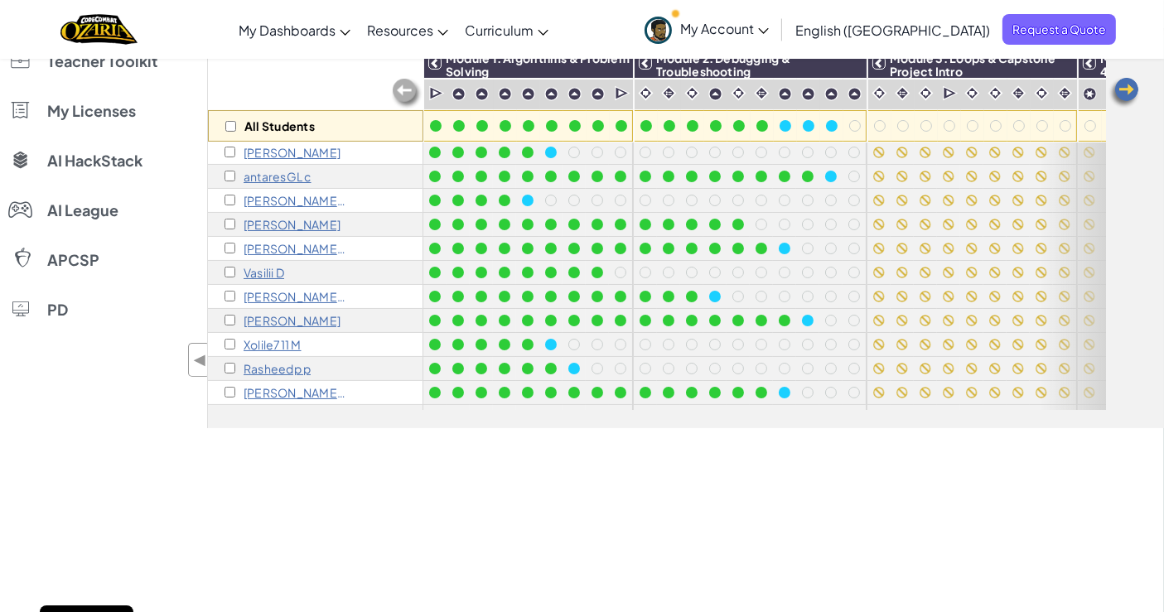
click at [302, 200] on p "[PERSON_NAME] C" at bounding box center [296, 200] width 104 height 13
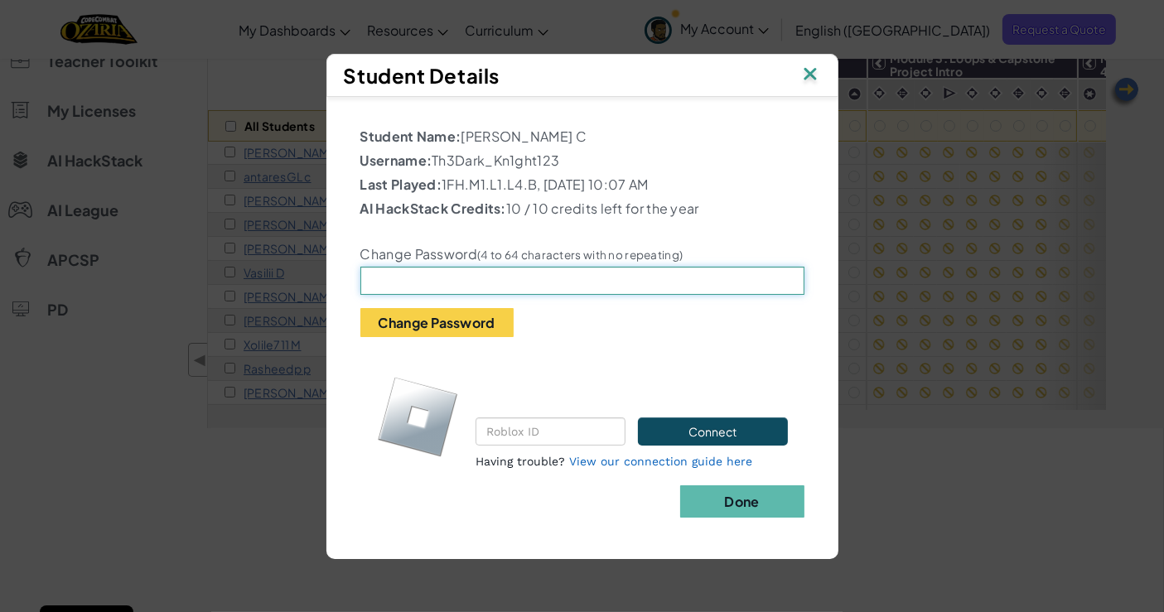
click at [400, 282] on input "text" at bounding box center [582, 281] width 444 height 28
type input "Edinburgh"
click at [427, 316] on button "Change Password" at bounding box center [436, 322] width 153 height 29
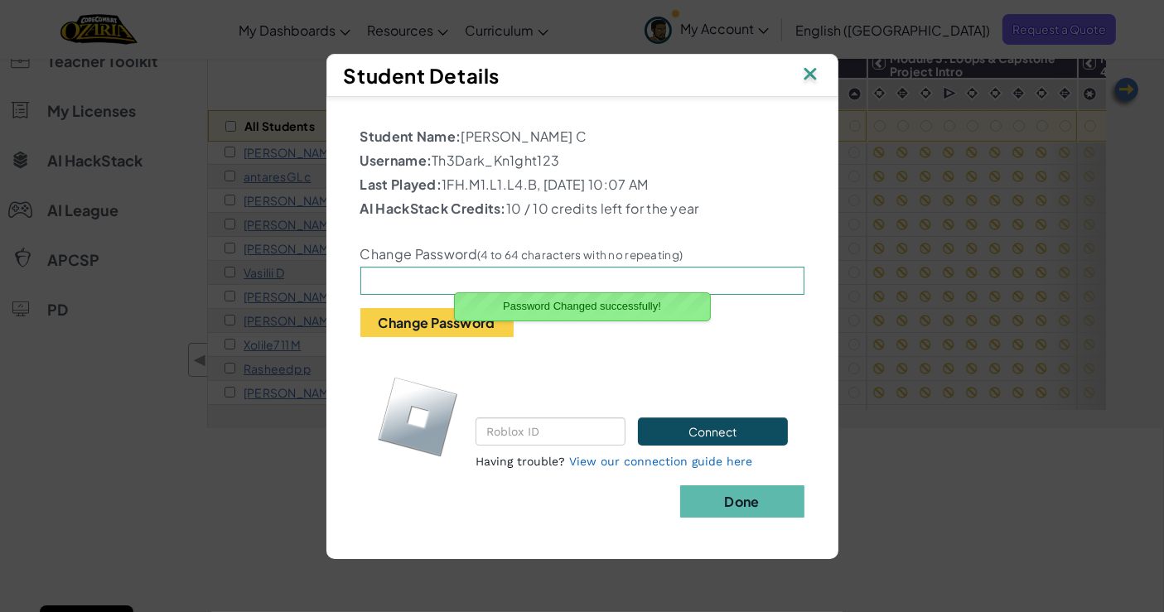
click at [754, 501] on b "Done" at bounding box center [741, 501] width 35 height 17
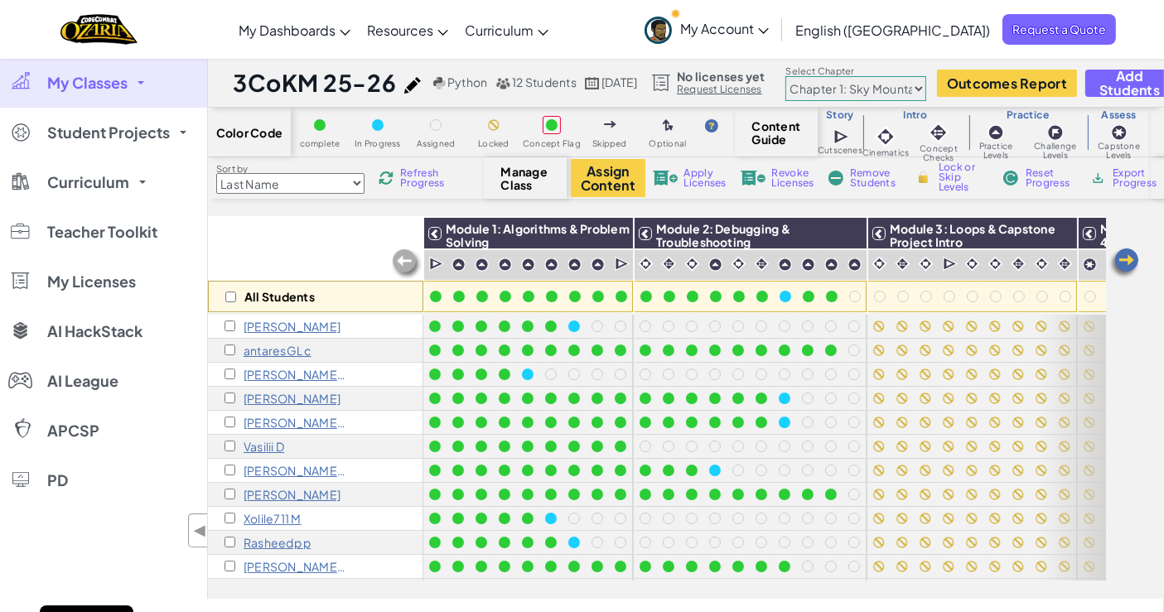
click at [293, 543] on p "Rasheedp p" at bounding box center [277, 542] width 67 height 13
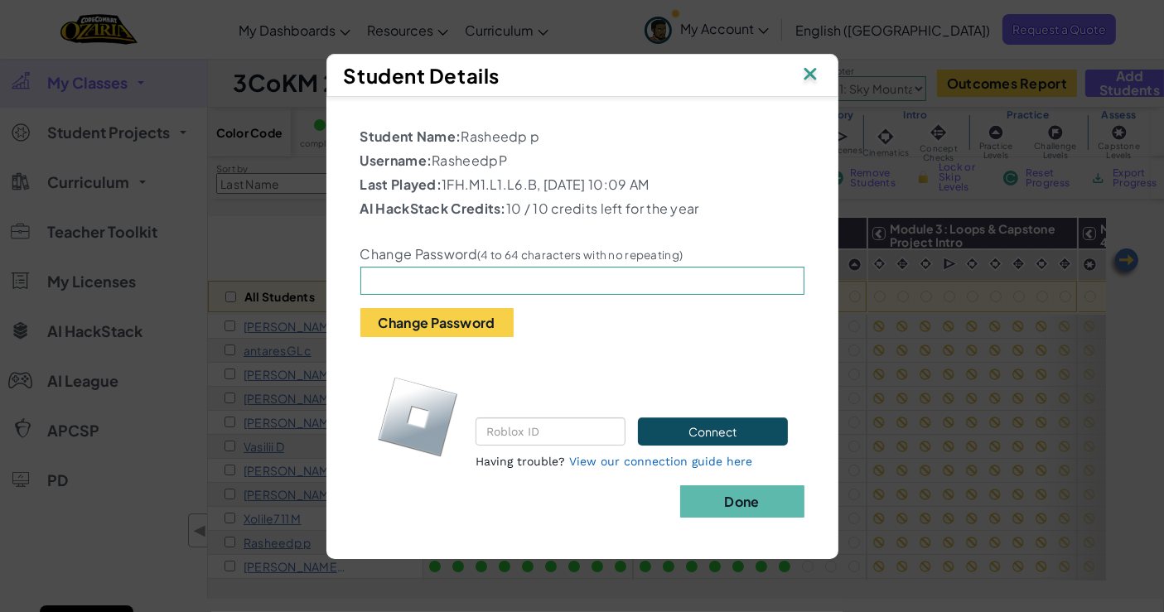
click at [389, 266] on div "Change Password (4 to 64 characters with no repeating) Change Password" at bounding box center [582, 280] width 469 height 114
click at [385, 273] on input "text" at bounding box center [582, 281] width 444 height 28
type input "[GEOGRAPHIC_DATA]"
click at [450, 321] on button "Change Password" at bounding box center [436, 322] width 153 height 29
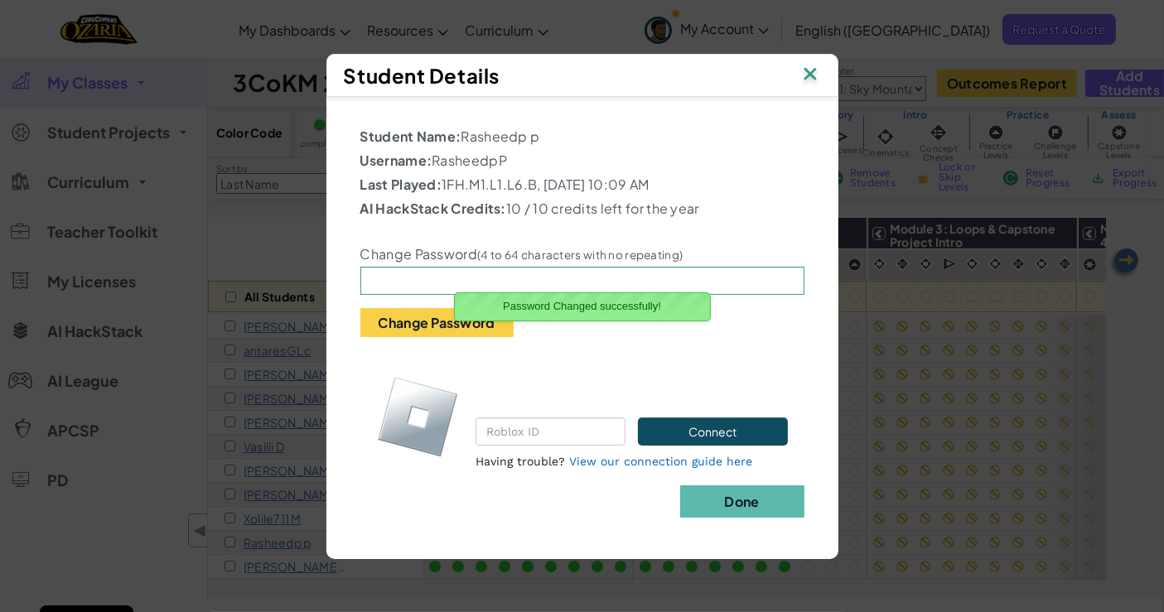
click at [745, 497] on b "Done" at bounding box center [741, 501] width 35 height 17
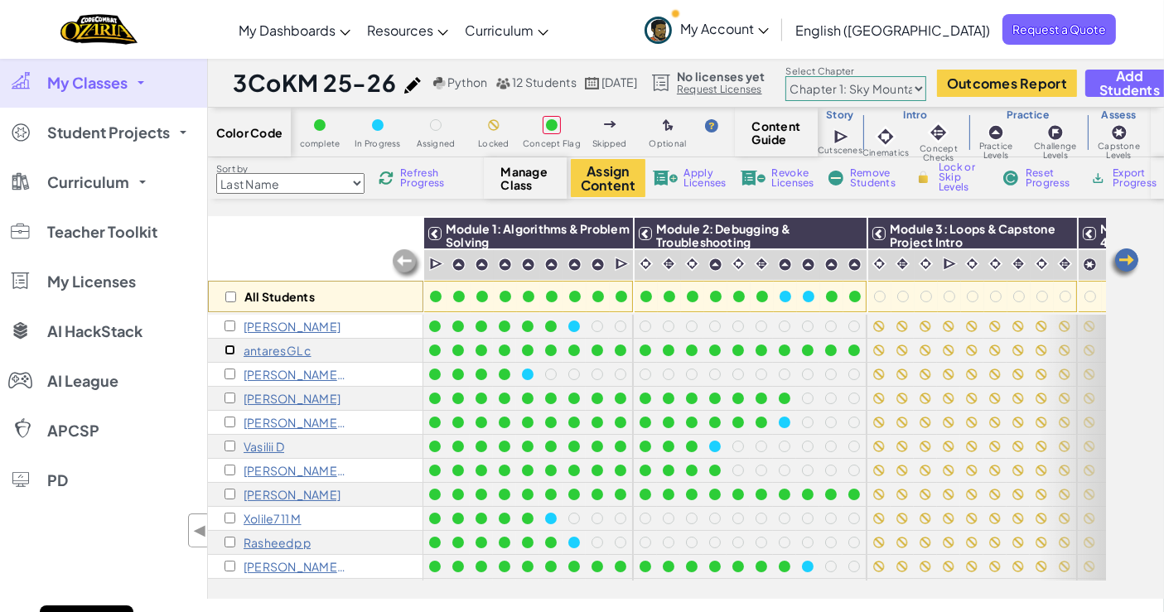
click at [228, 354] on input "checkbox" at bounding box center [229, 350] width 11 height 11
checkbox input "true"
click at [231, 489] on input "checkbox" at bounding box center [229, 494] width 11 height 11
checkbox input "true"
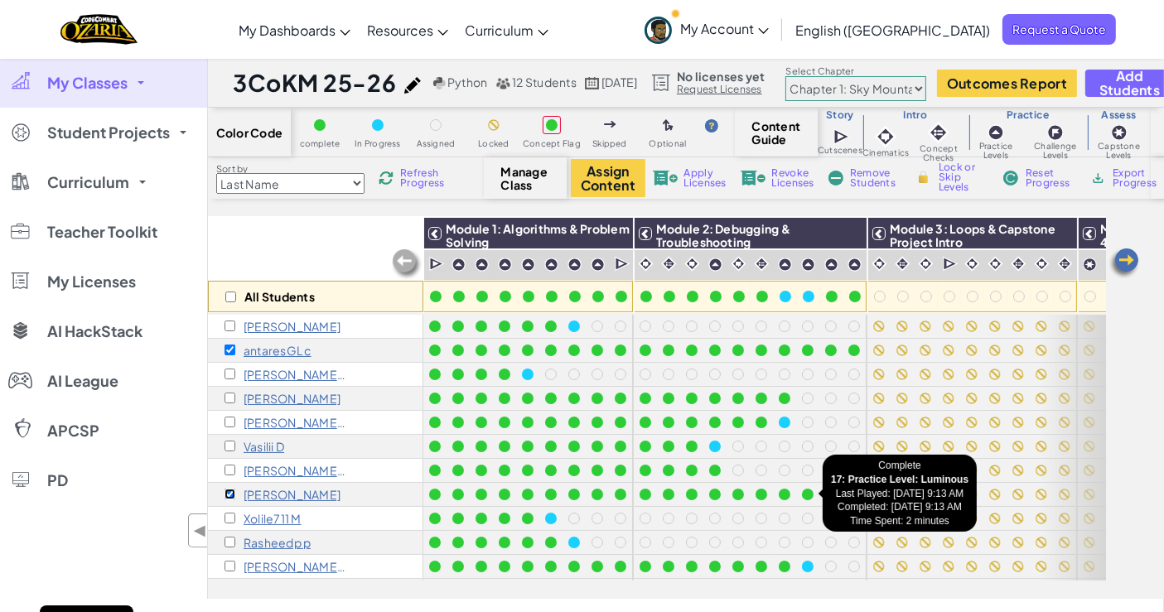
scroll to position [0, 54]
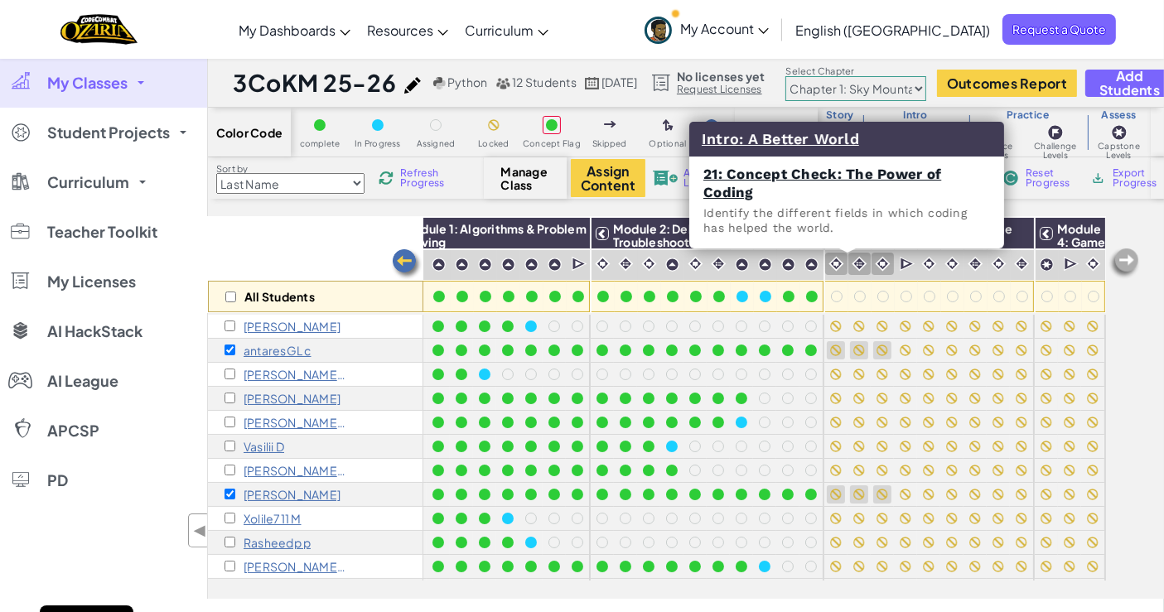
click at [851, 261] on img at bounding box center [859, 264] width 16 height 16
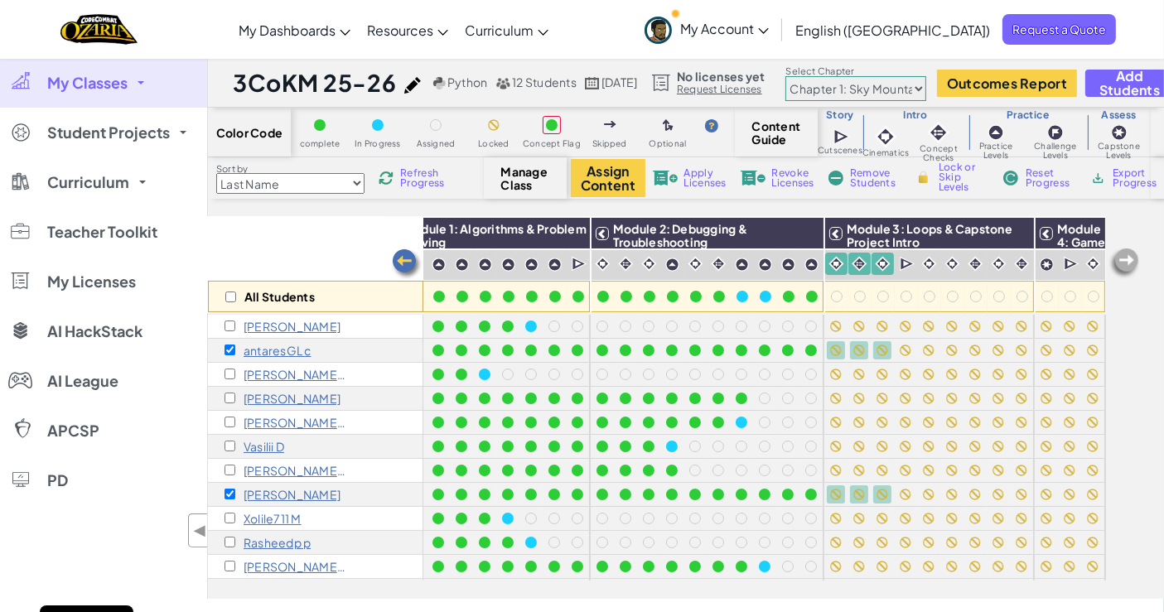
click at [964, 241] on h3 "Module 3: Loops & Capstone Project Intro" at bounding box center [937, 233] width 191 height 23
click at [962, 249] on div "Module 3: Loops & Capstone Project Intro" at bounding box center [929, 233] width 209 height 31
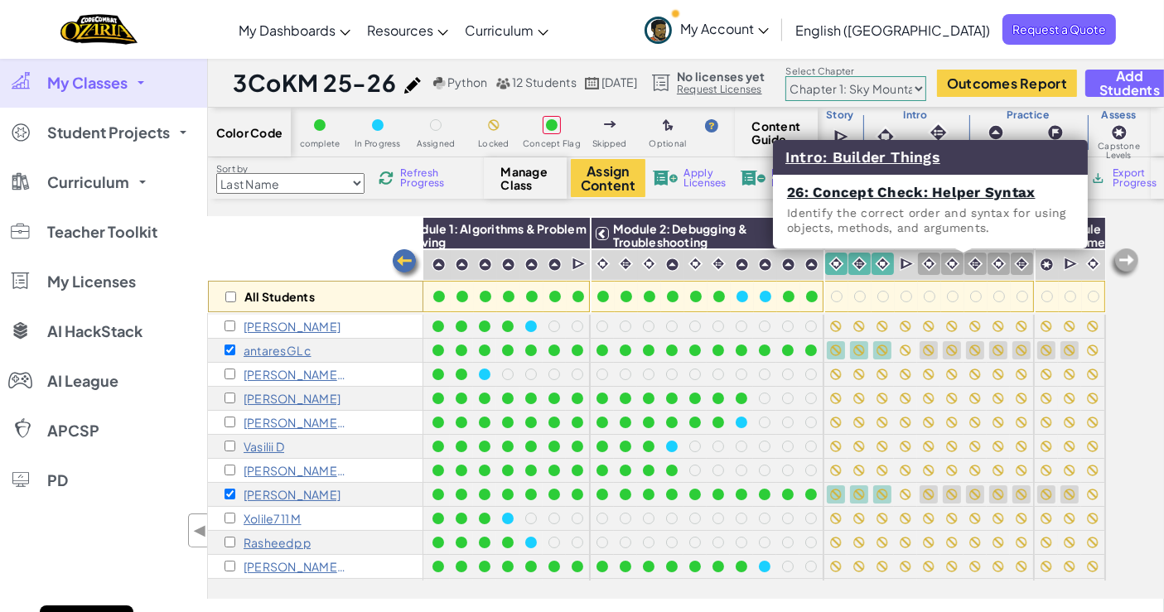
click at [967, 263] on img at bounding box center [975, 264] width 16 height 16
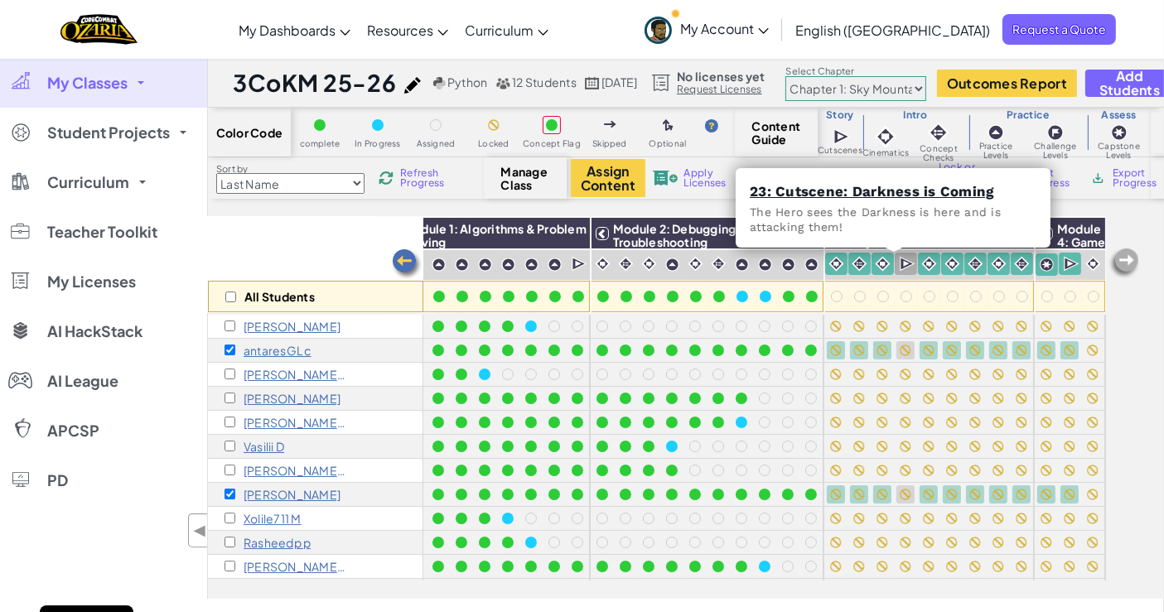
click at [900, 268] on img at bounding box center [908, 264] width 16 height 17
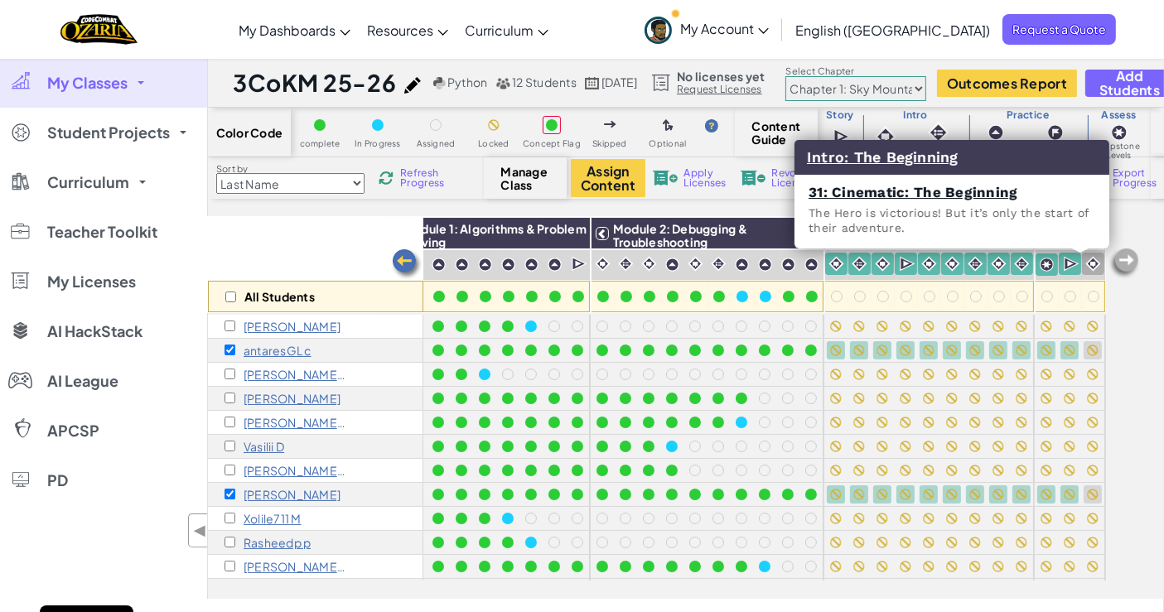
click at [1085, 266] on img at bounding box center [1093, 264] width 16 height 16
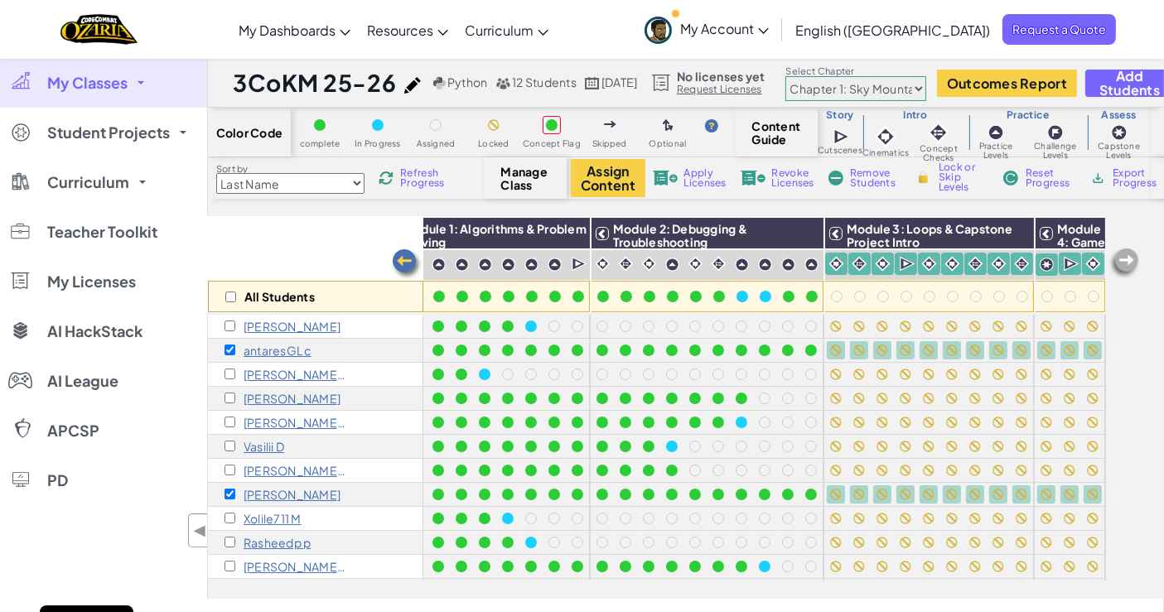
click at [968, 176] on span "Lock or Skip Levels" at bounding box center [962, 177] width 49 height 30
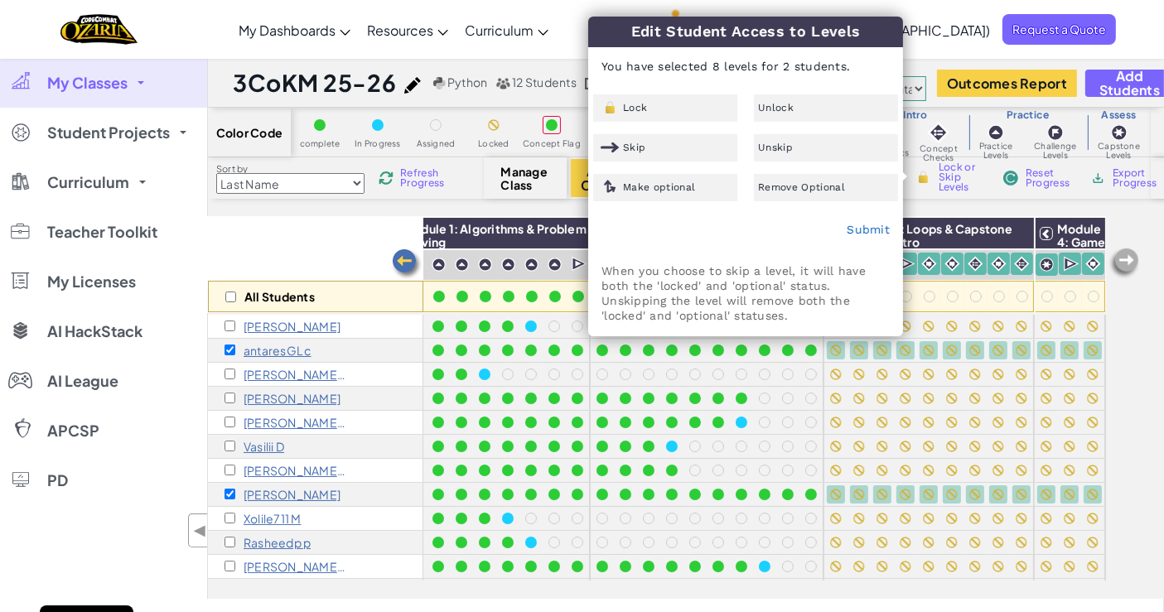
click at [783, 105] on span "Unlock" at bounding box center [776, 108] width 36 height 10
click at [869, 239] on div "Submit" at bounding box center [745, 230] width 313 height 41
click at [873, 224] on link "Submit" at bounding box center [867, 229] width 43 height 13
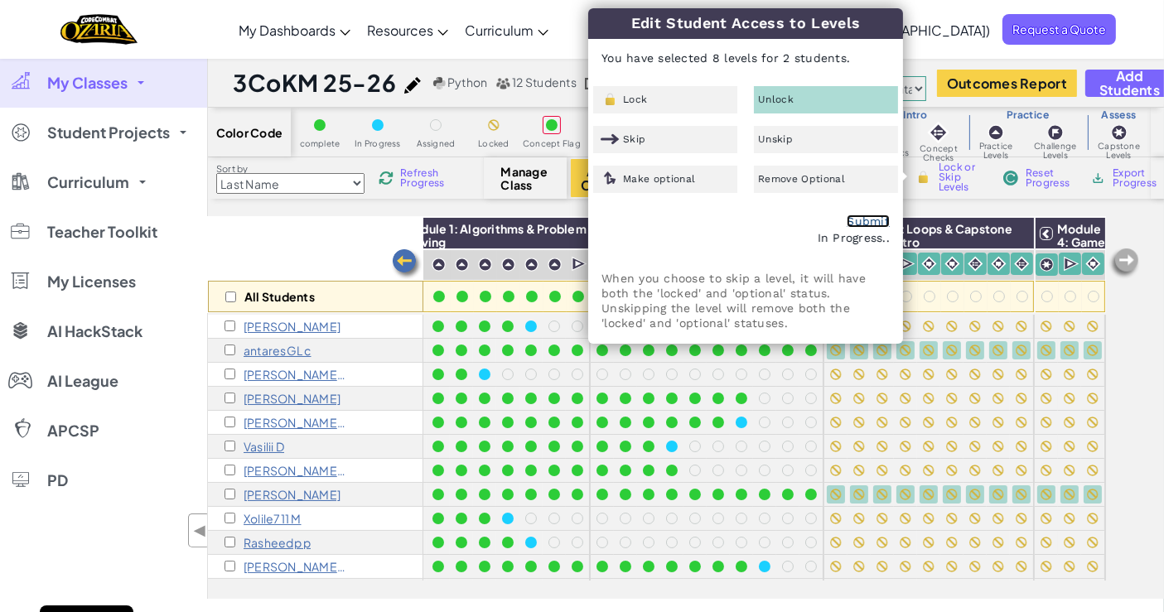
checkbox input "false"
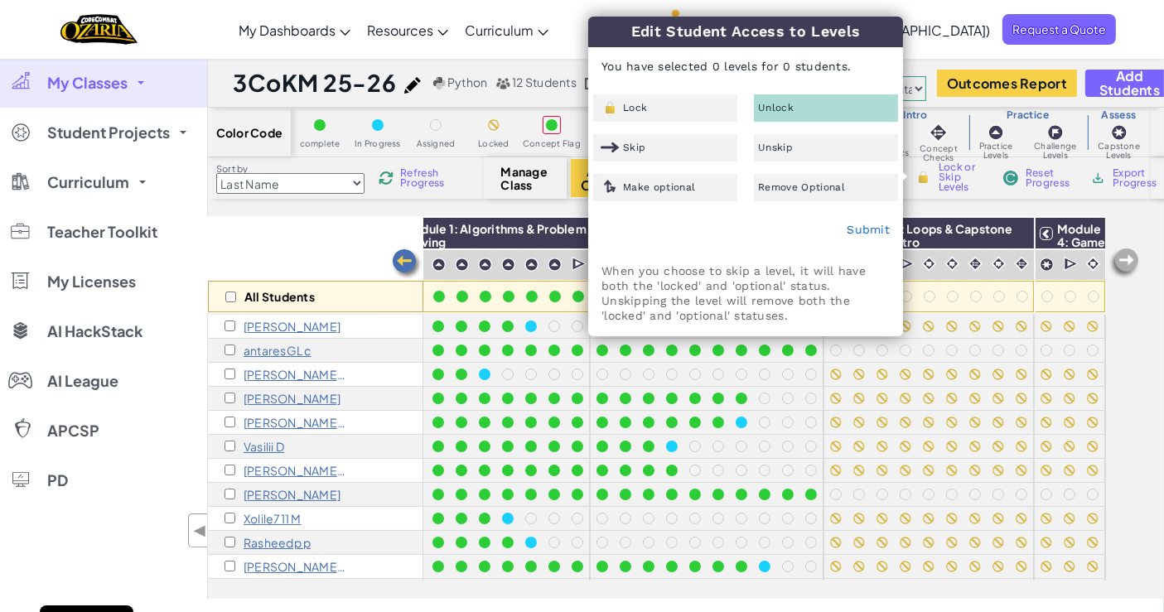
click at [1124, 398] on div "All Students Module 1: Algorithms & Problem Solving Module 2: Debugging & Troub…" at bounding box center [686, 408] width 956 height 382
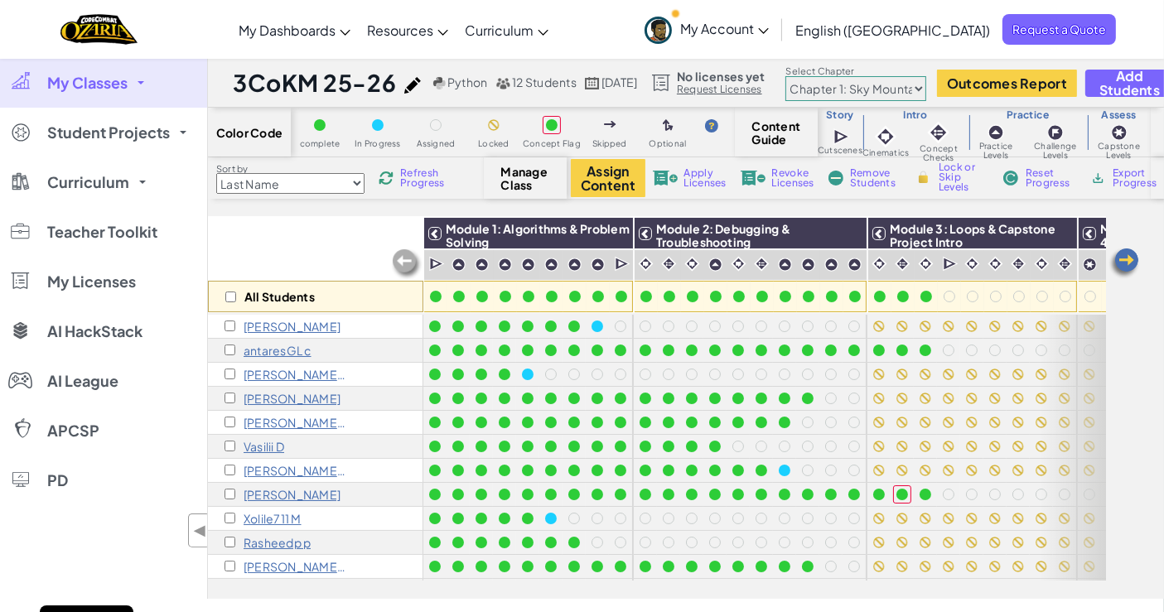
scroll to position [35, 0]
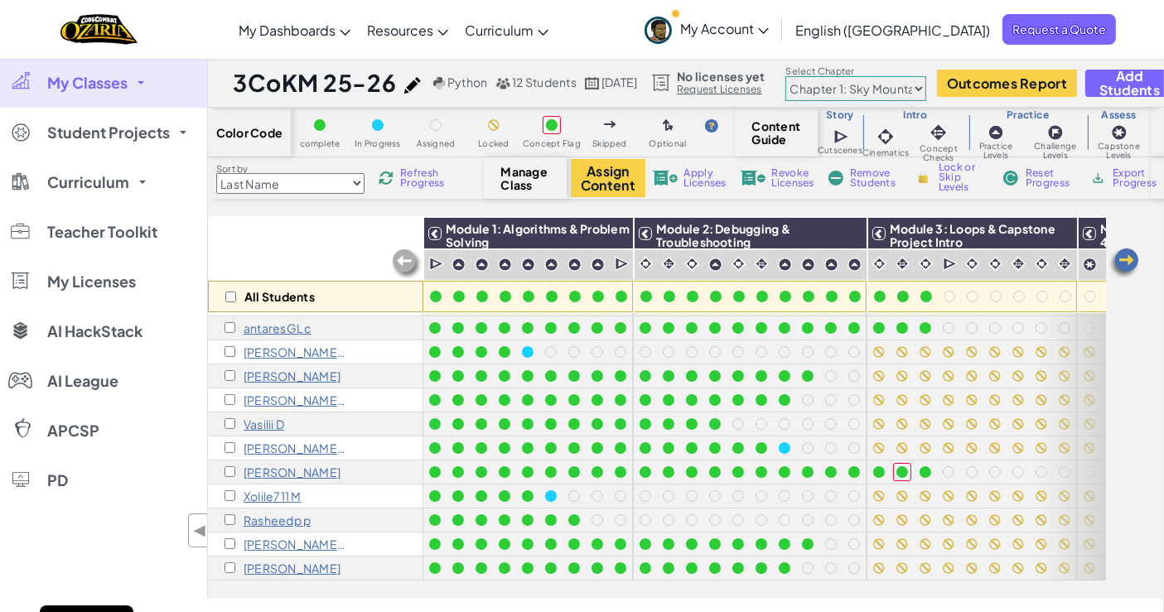
click at [133, 89] on link "My Classes" at bounding box center [103, 83] width 207 height 50
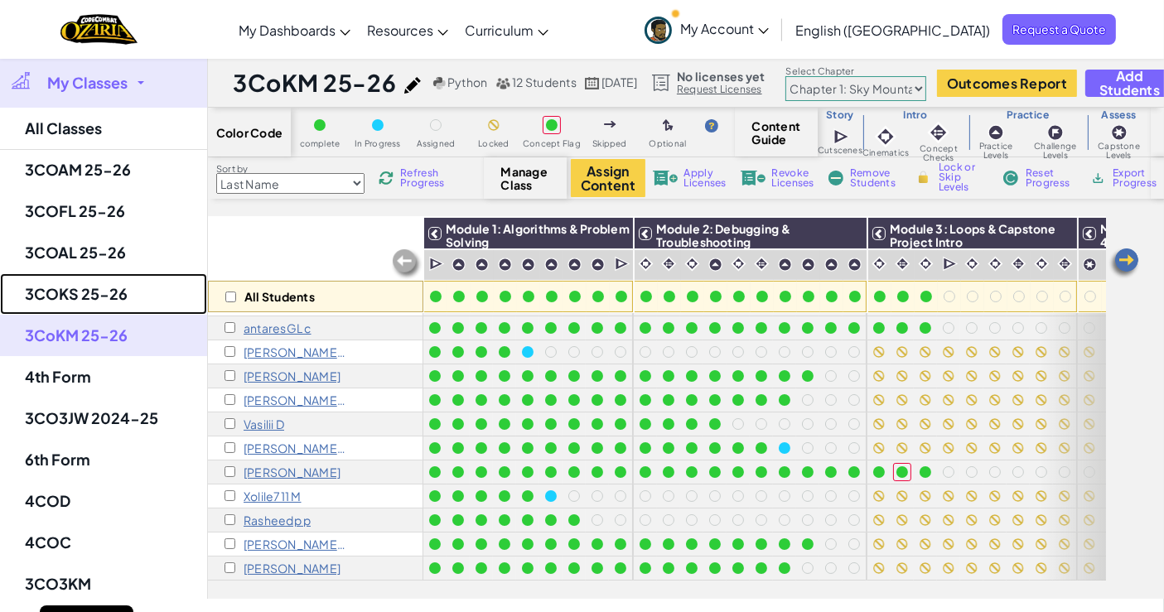
click at [84, 282] on link "3COKS 25-26" at bounding box center [103, 293] width 207 height 41
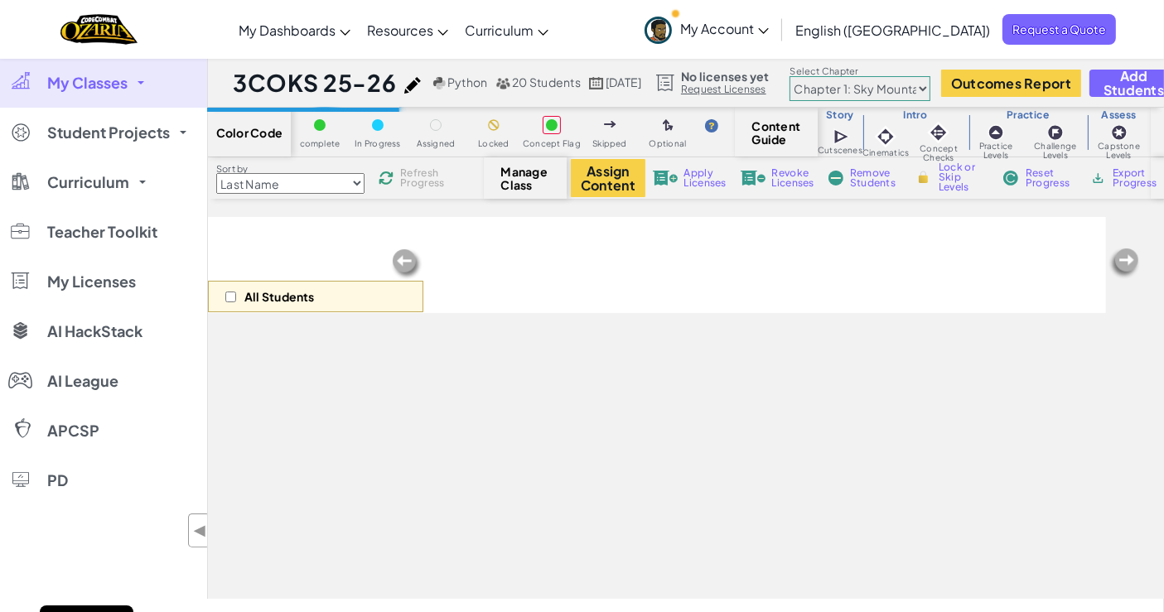
click at [120, 81] on span "My Classes" at bounding box center [87, 82] width 80 height 15
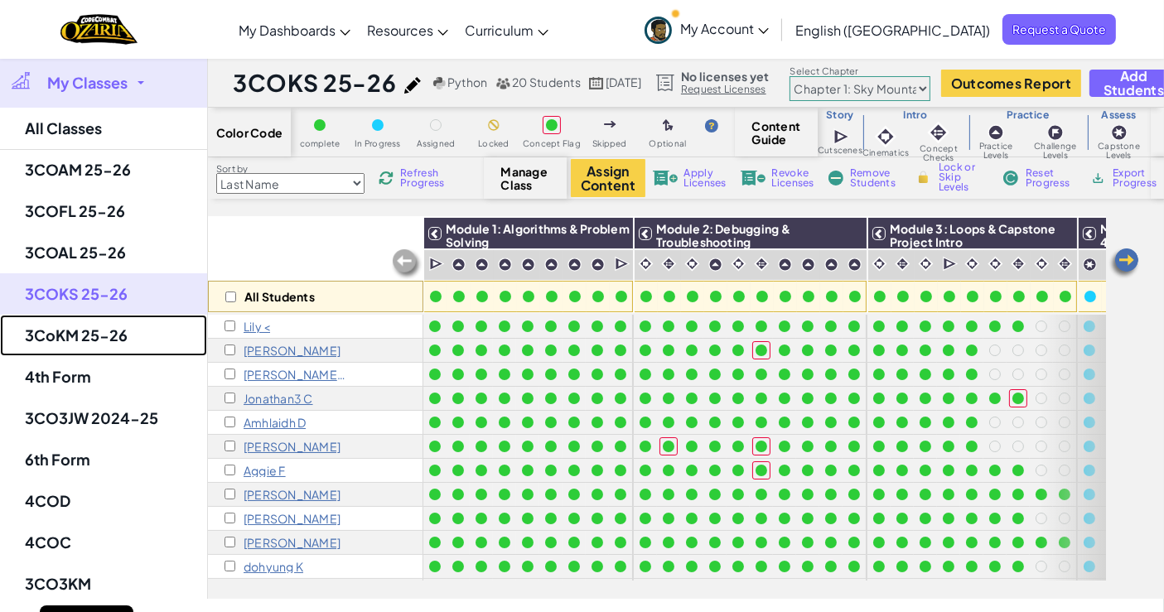
click at [74, 351] on link "3CoKM 25-26" at bounding box center [103, 335] width 207 height 41
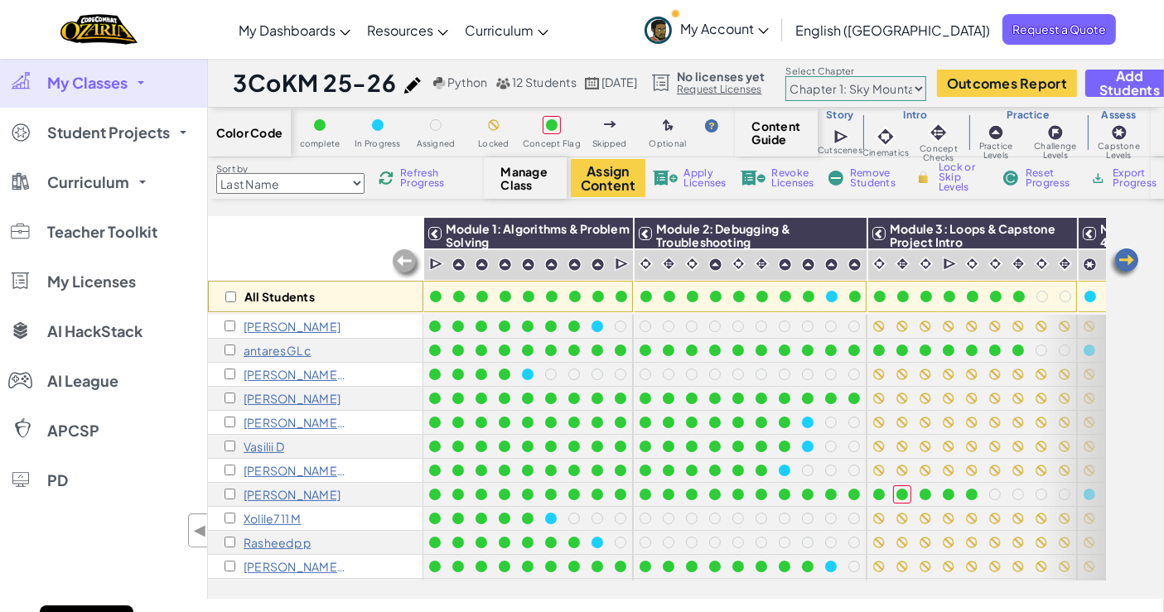
scroll to position [35, 0]
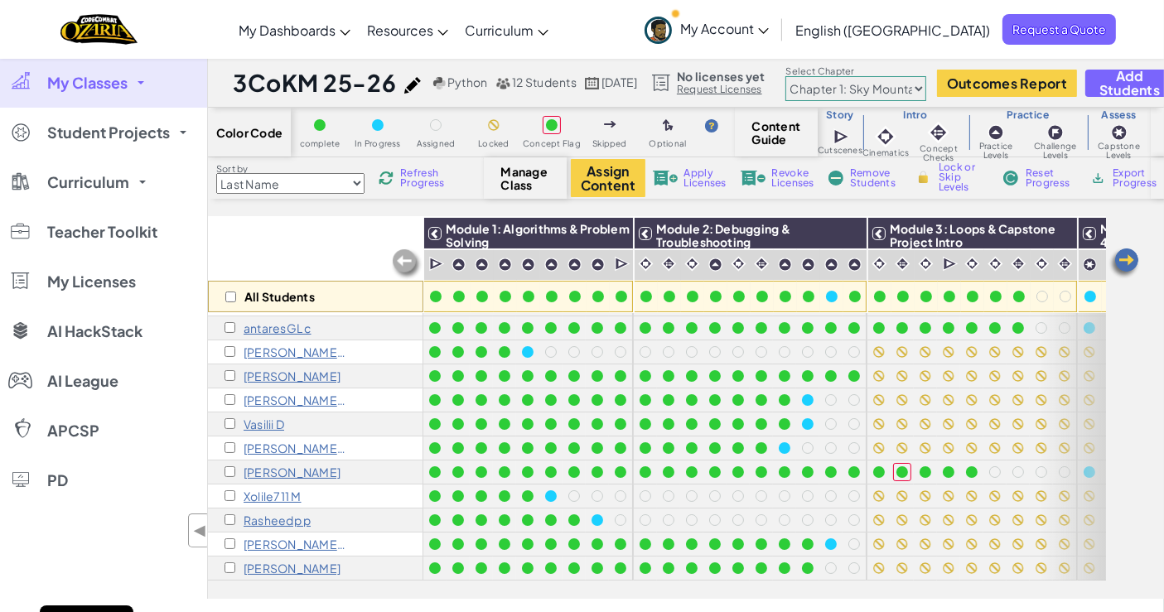
click at [99, 87] on span "My Classes" at bounding box center [87, 82] width 80 height 15
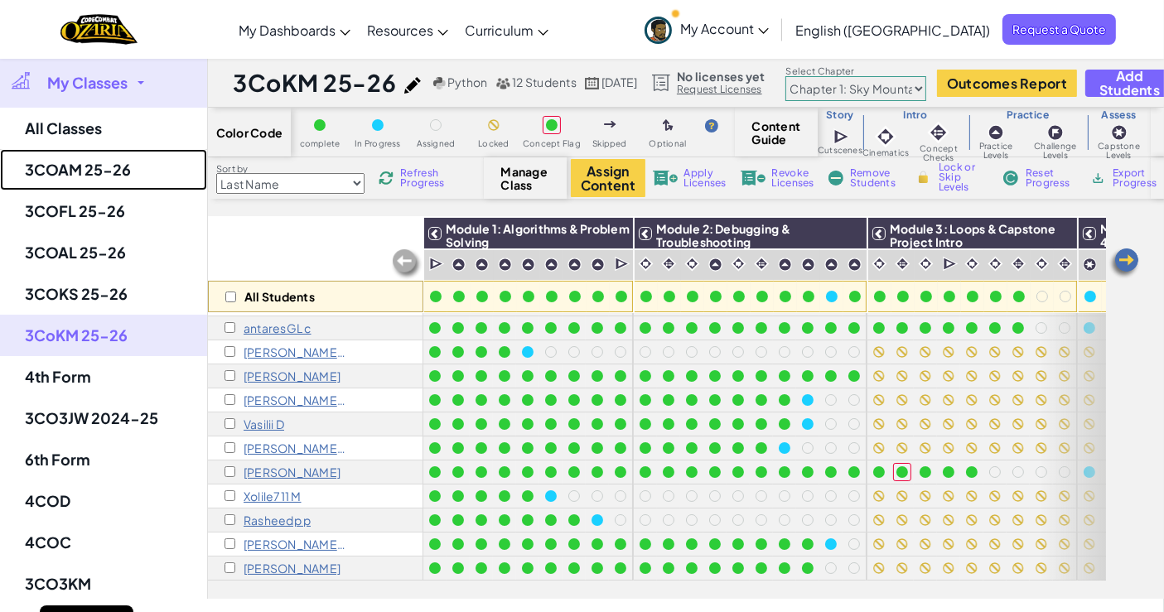
click at [100, 157] on link "3COAM 25-26" at bounding box center [103, 169] width 207 height 41
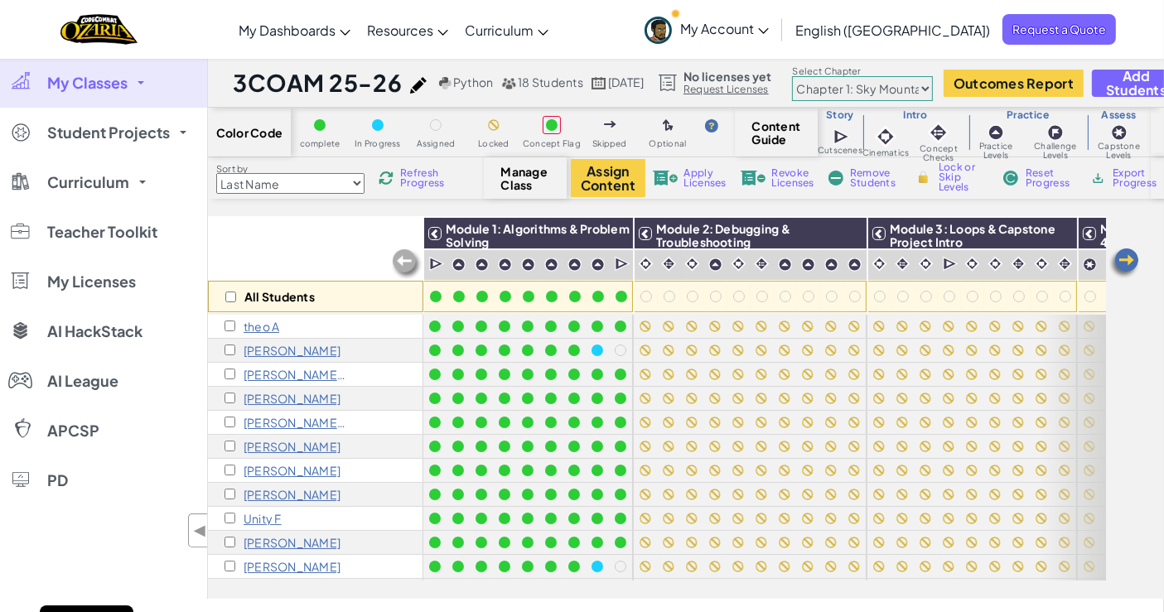
click at [89, 90] on span "My Classes" at bounding box center [87, 82] width 80 height 15
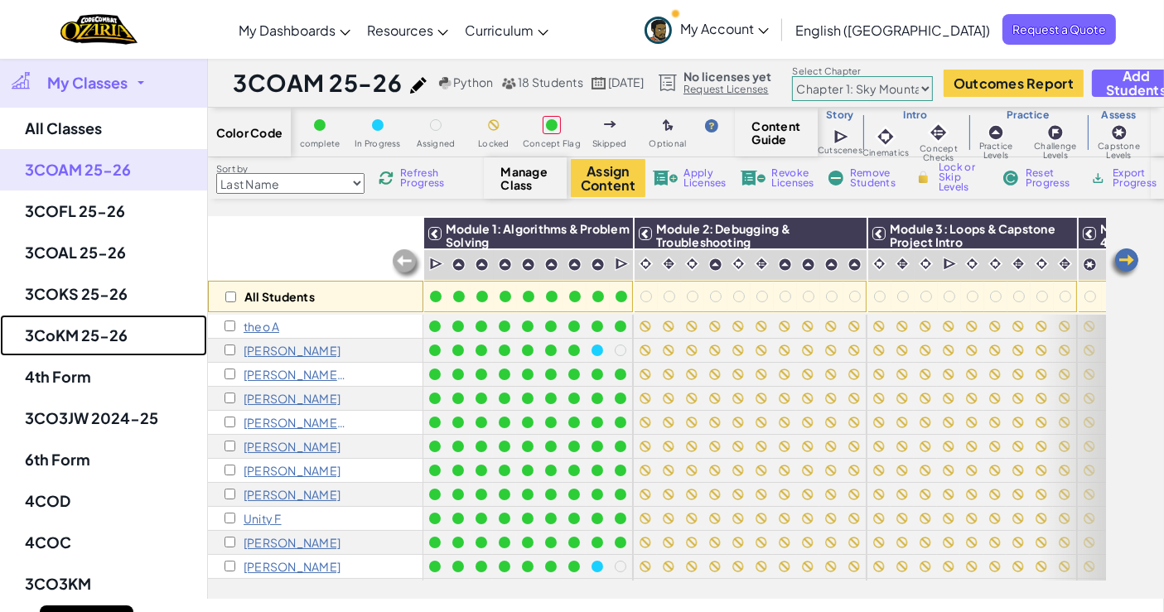
click at [111, 330] on link "3CoKM 25-26" at bounding box center [103, 335] width 207 height 41
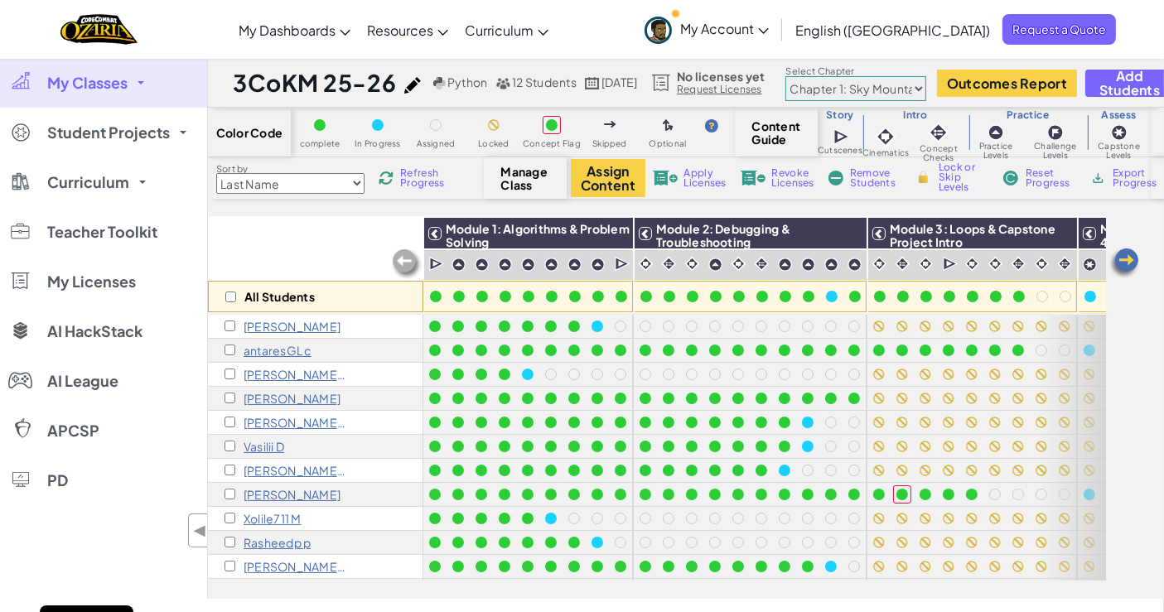
click at [236, 400] on div "[PERSON_NAME]" at bounding box center [282, 398] width 116 height 13
click at [227, 397] on input "checkbox" at bounding box center [229, 398] width 11 height 11
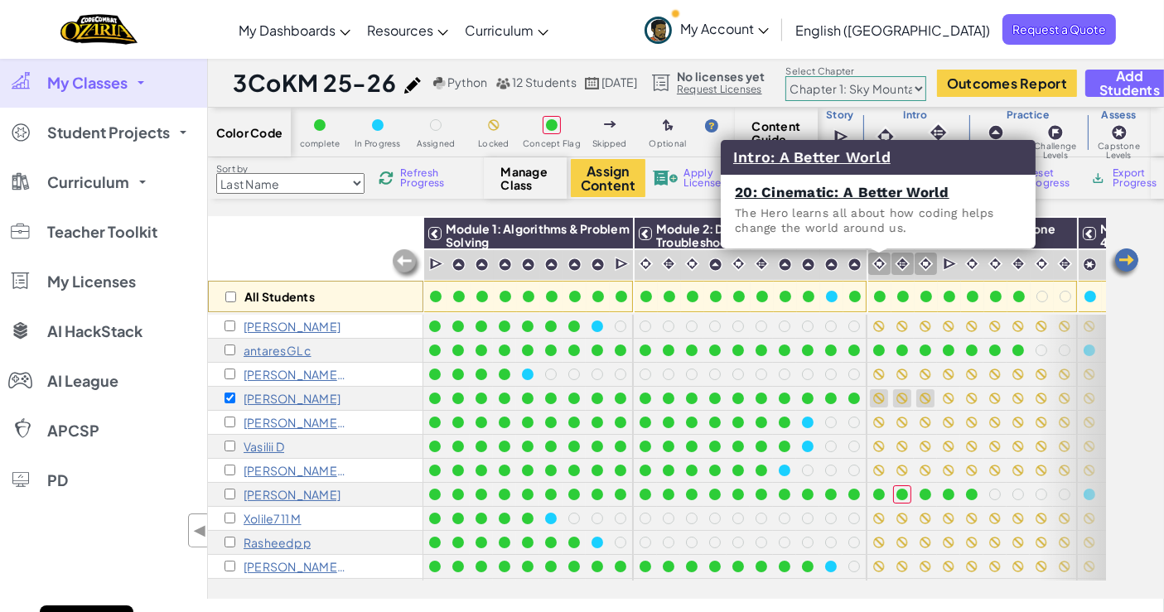
click at [876, 270] on img at bounding box center [879, 264] width 16 height 16
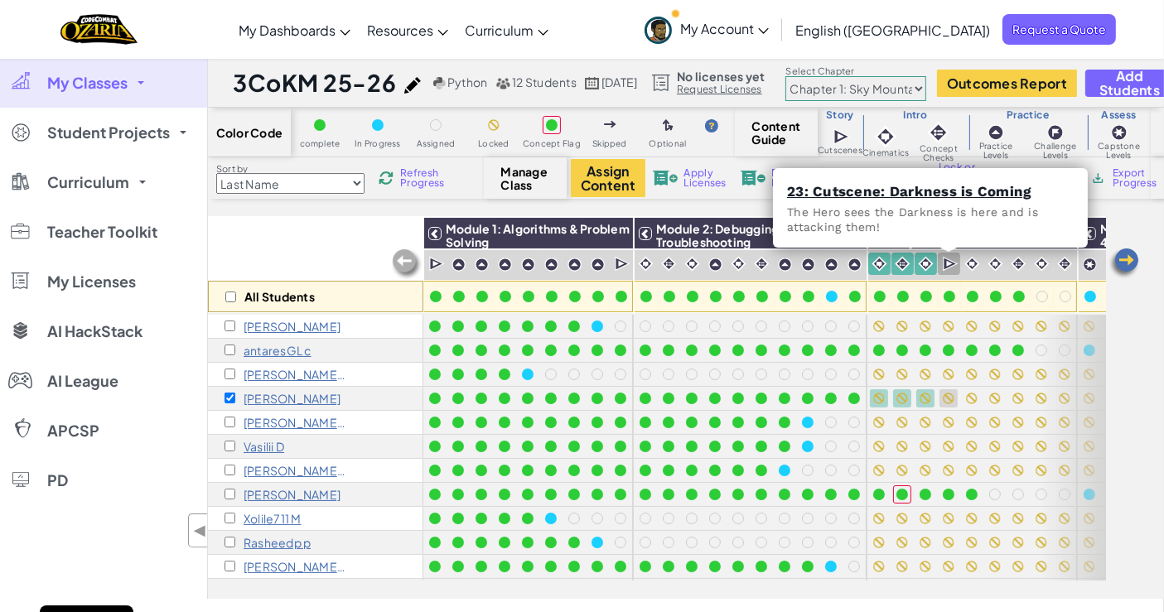
click at [954, 263] on img at bounding box center [951, 264] width 16 height 17
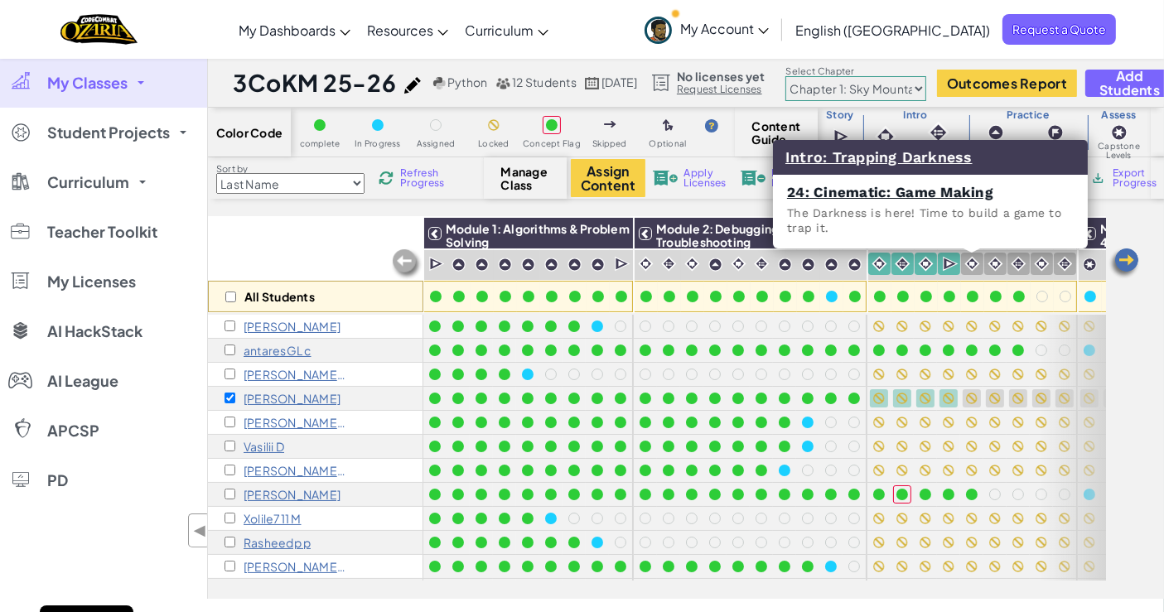
click at [979, 268] on div at bounding box center [972, 264] width 22 height 22
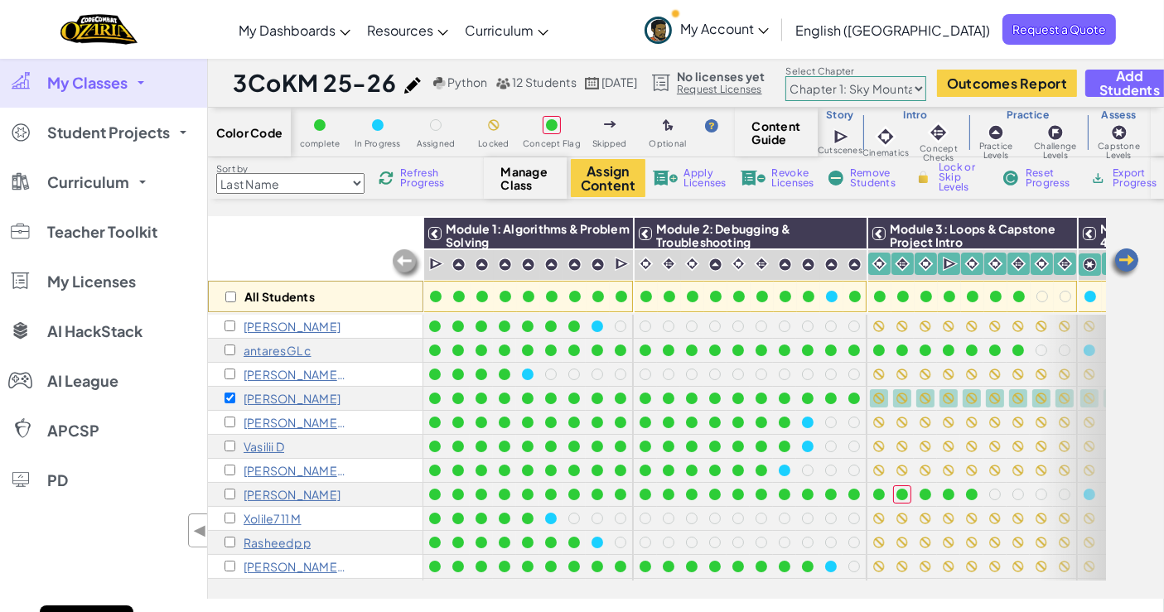
scroll to position [0, 54]
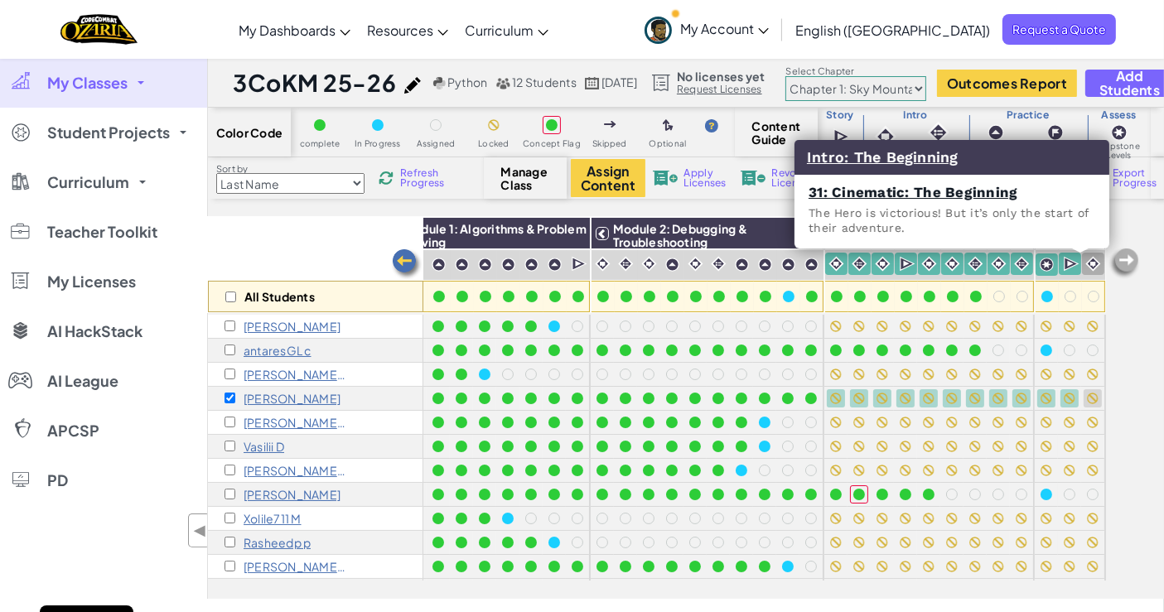
click at [1087, 259] on img at bounding box center [1093, 264] width 16 height 16
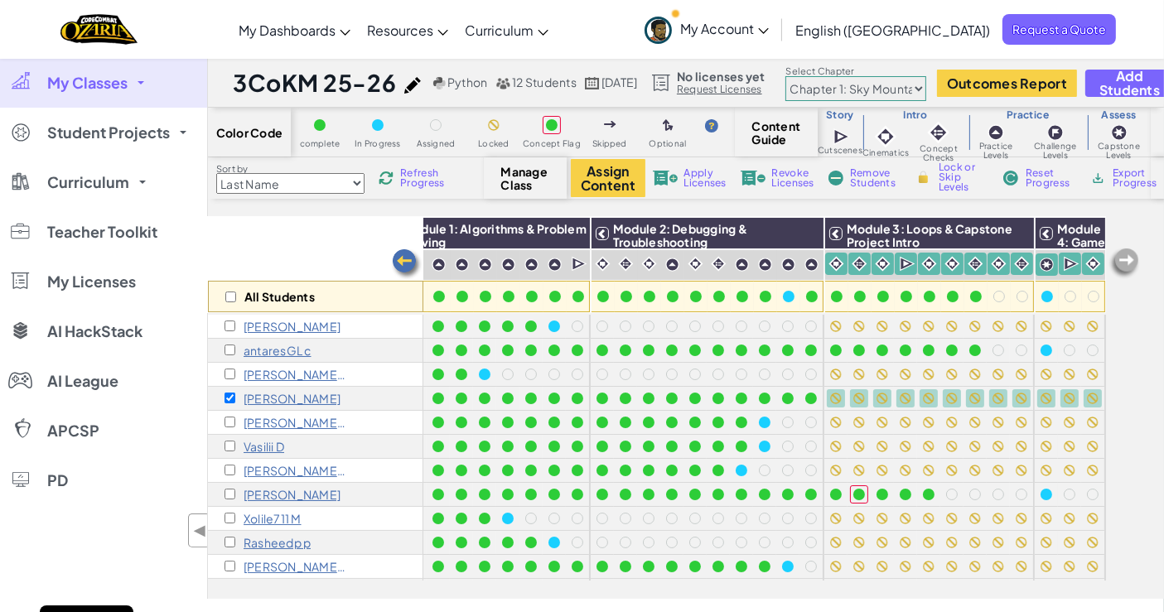
click at [953, 185] on span "Lock or Skip Levels" at bounding box center [962, 177] width 49 height 30
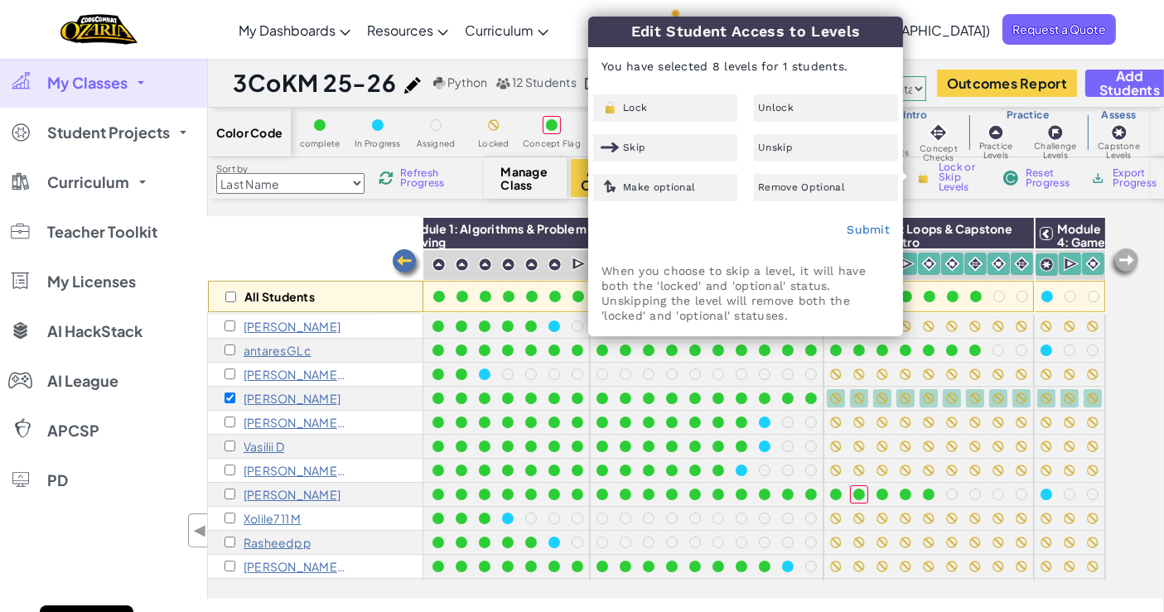
click at [777, 108] on span "Unlock" at bounding box center [776, 108] width 36 height 10
click at [871, 230] on link "Submit" at bounding box center [867, 229] width 43 height 13
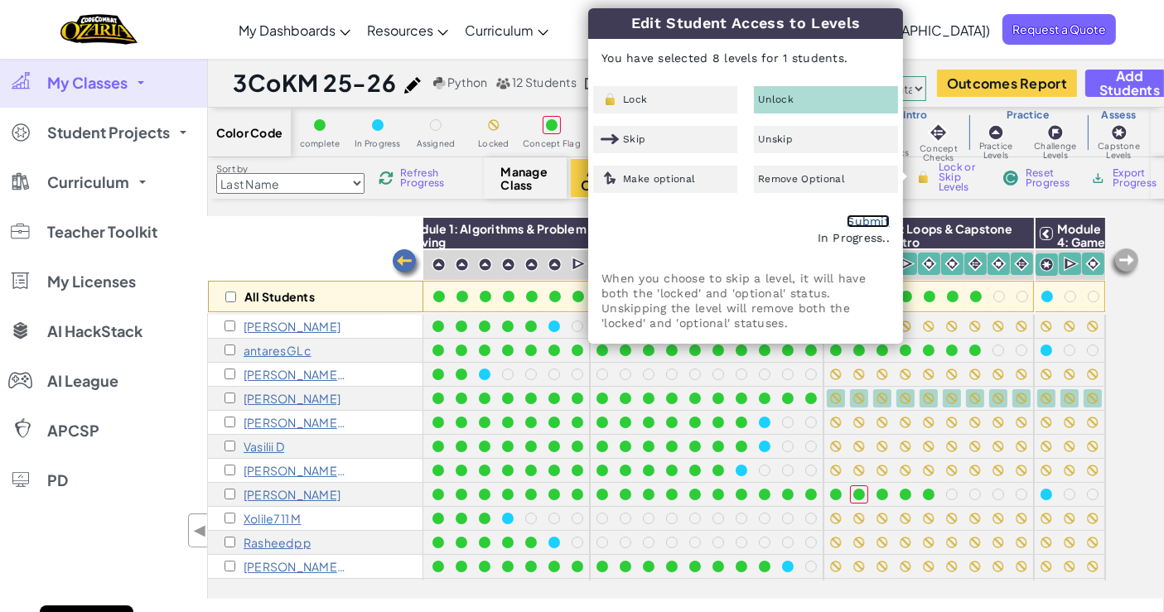
checkbox input "false"
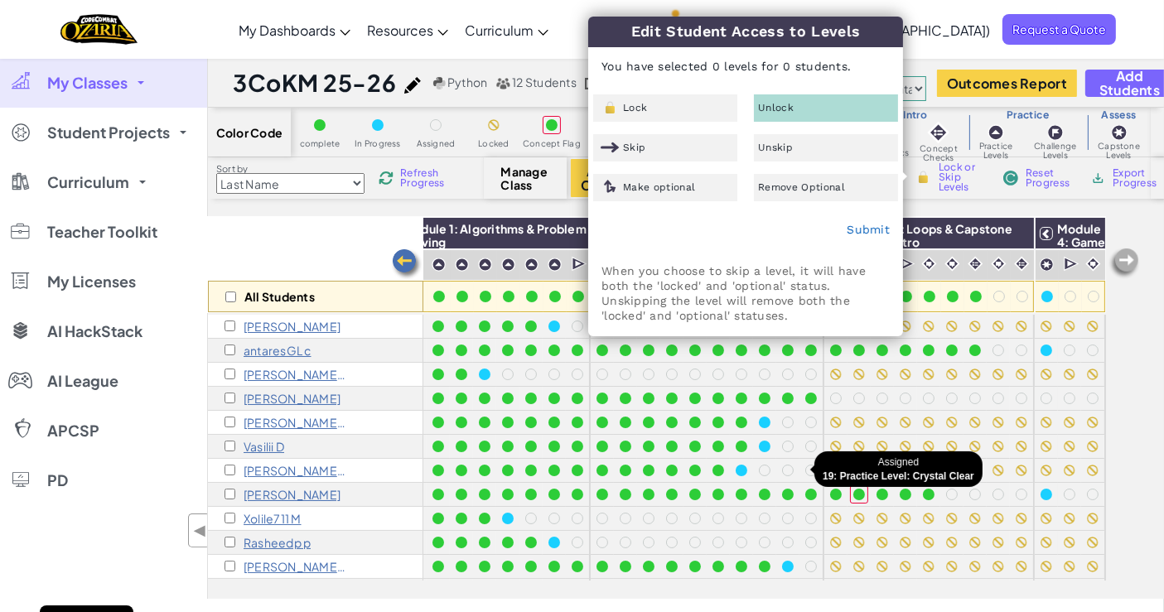
click at [802, 462] on div at bounding box center [811, 470] width 18 height 18
